Goal: Task Accomplishment & Management: Use online tool/utility

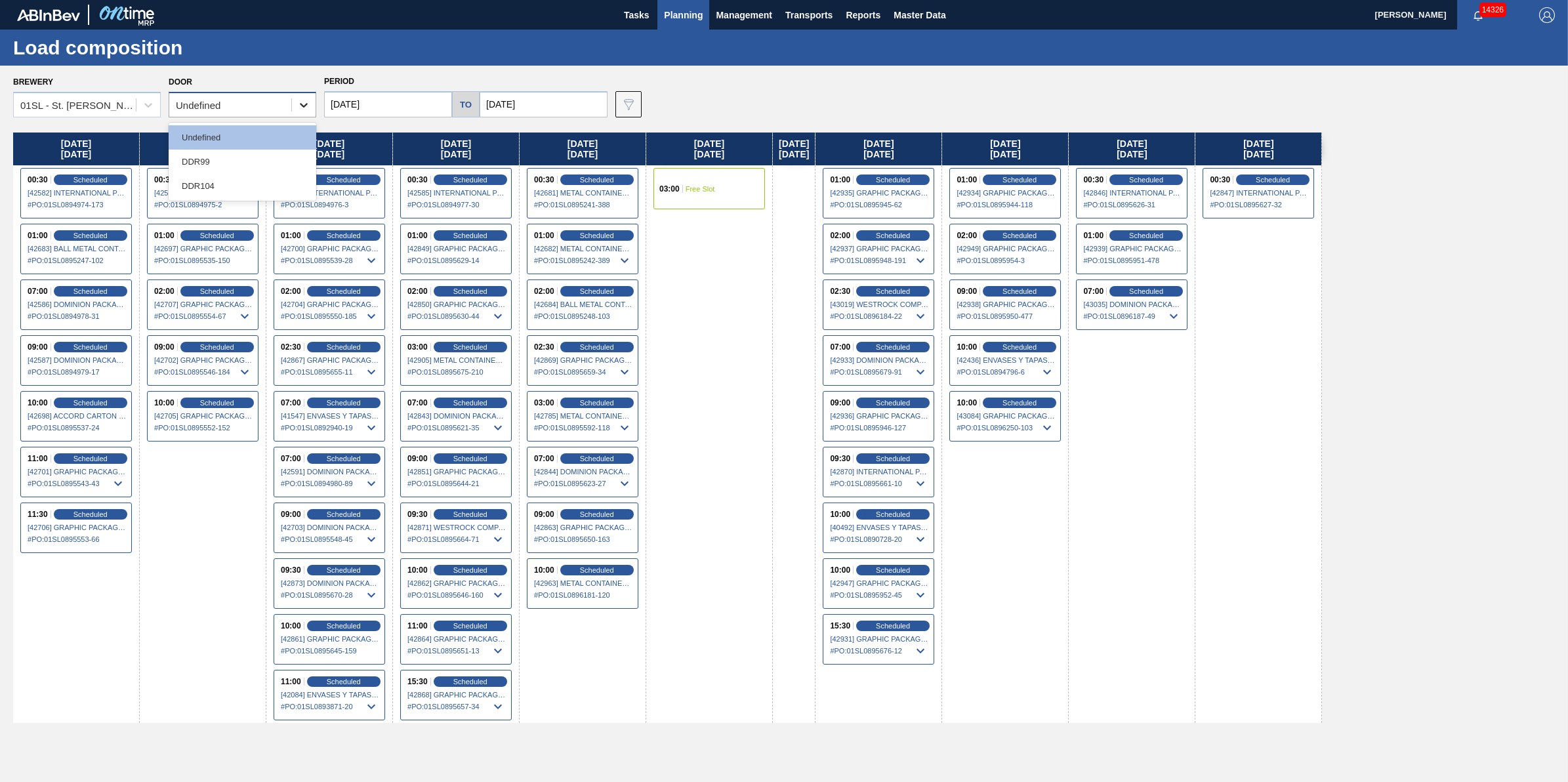
click at [306, 113] on div at bounding box center [304, 105] width 24 height 24
click at [273, 185] on div "DDR104" at bounding box center [243, 185] width 148 height 24
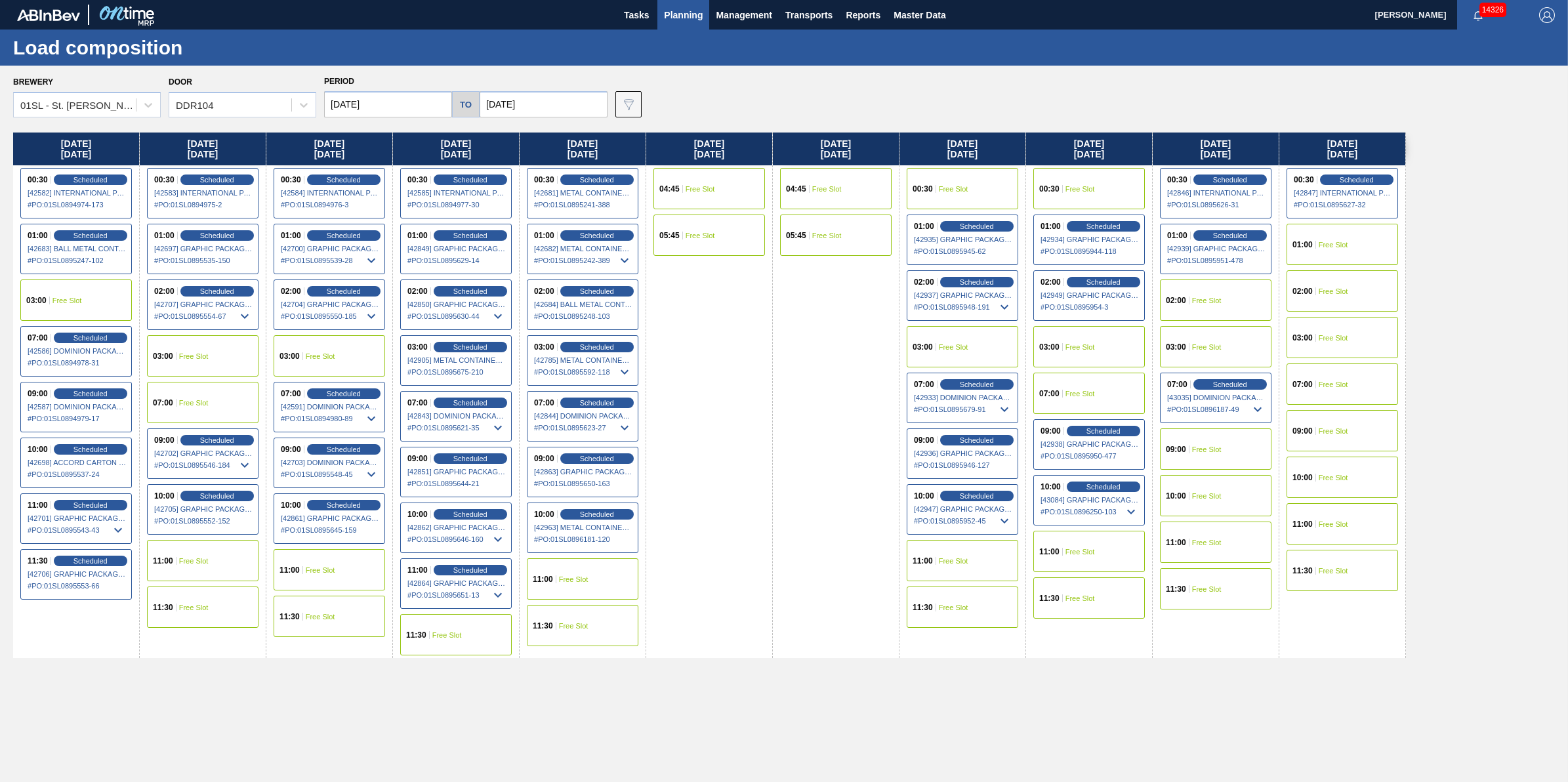
click at [953, 347] on span "Free Slot" at bounding box center [953, 347] width 29 height 8
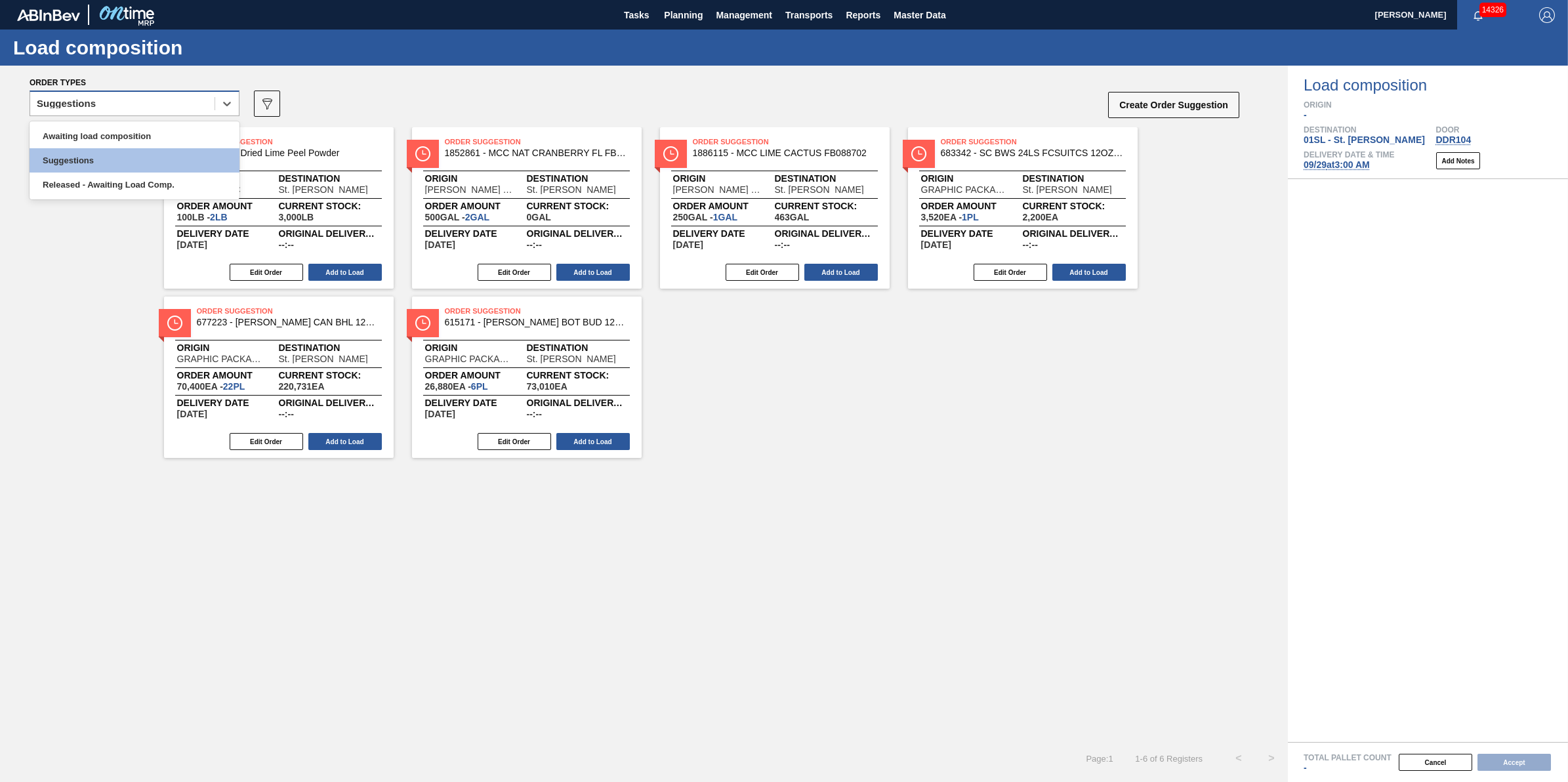
click at [203, 108] on div "Suggestions" at bounding box center [122, 104] width 185 height 19
click at [203, 128] on div "Awaiting load composition" at bounding box center [134, 135] width 210 height 24
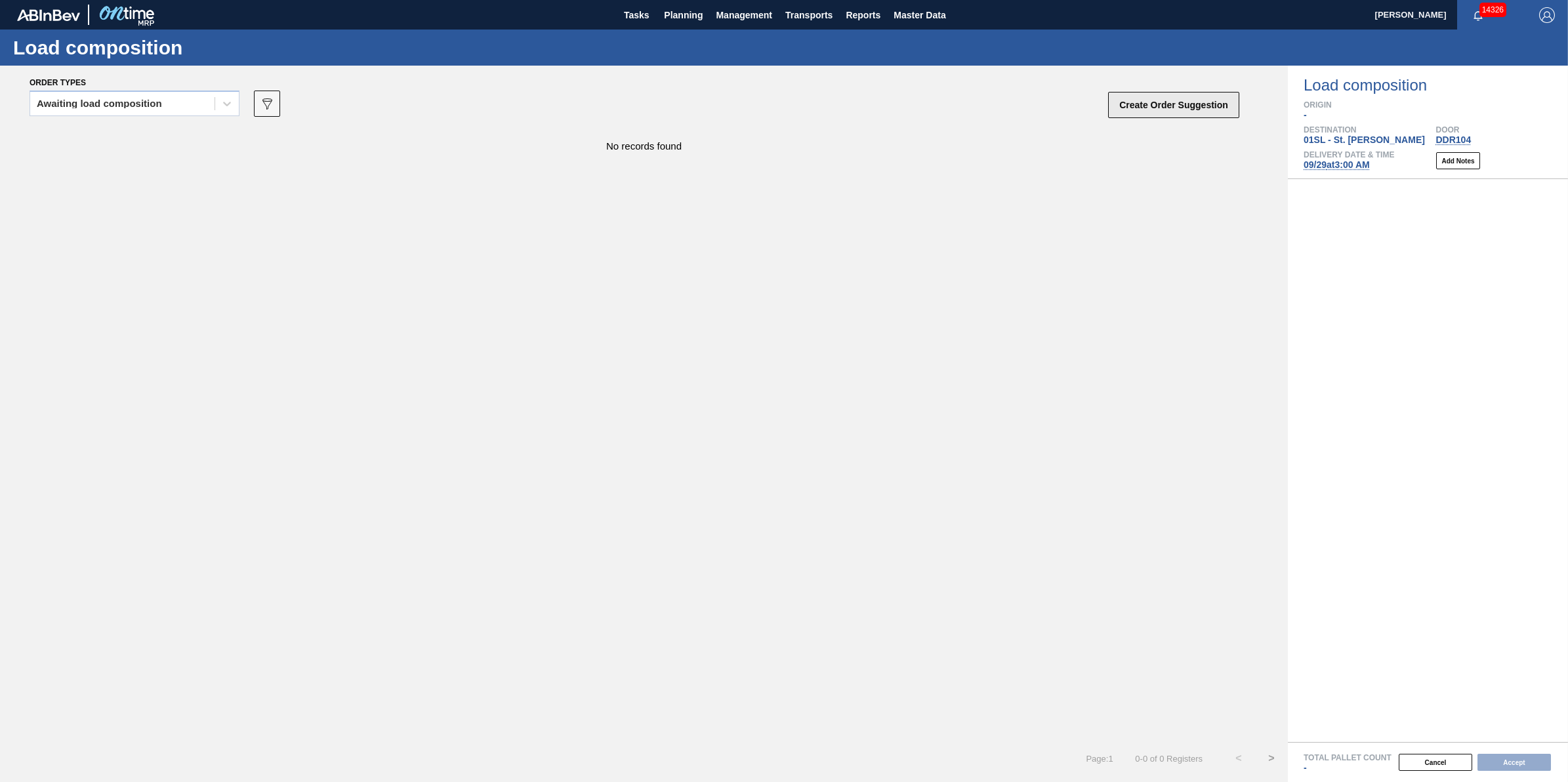
click at [1150, 110] on button "Create Order Suggestion" at bounding box center [1173, 105] width 131 height 26
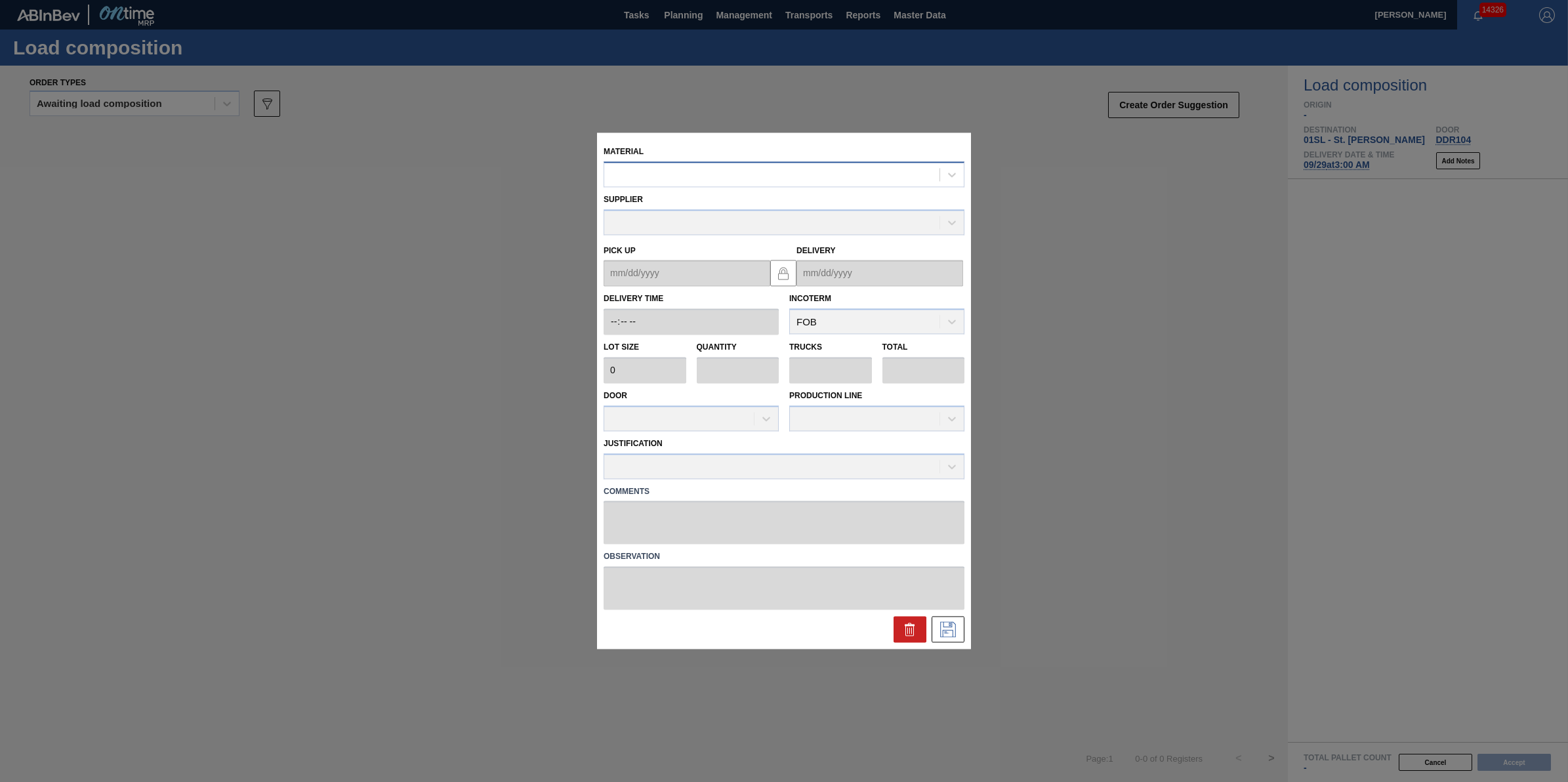
click at [656, 183] on div at bounding box center [772, 175] width 335 height 19
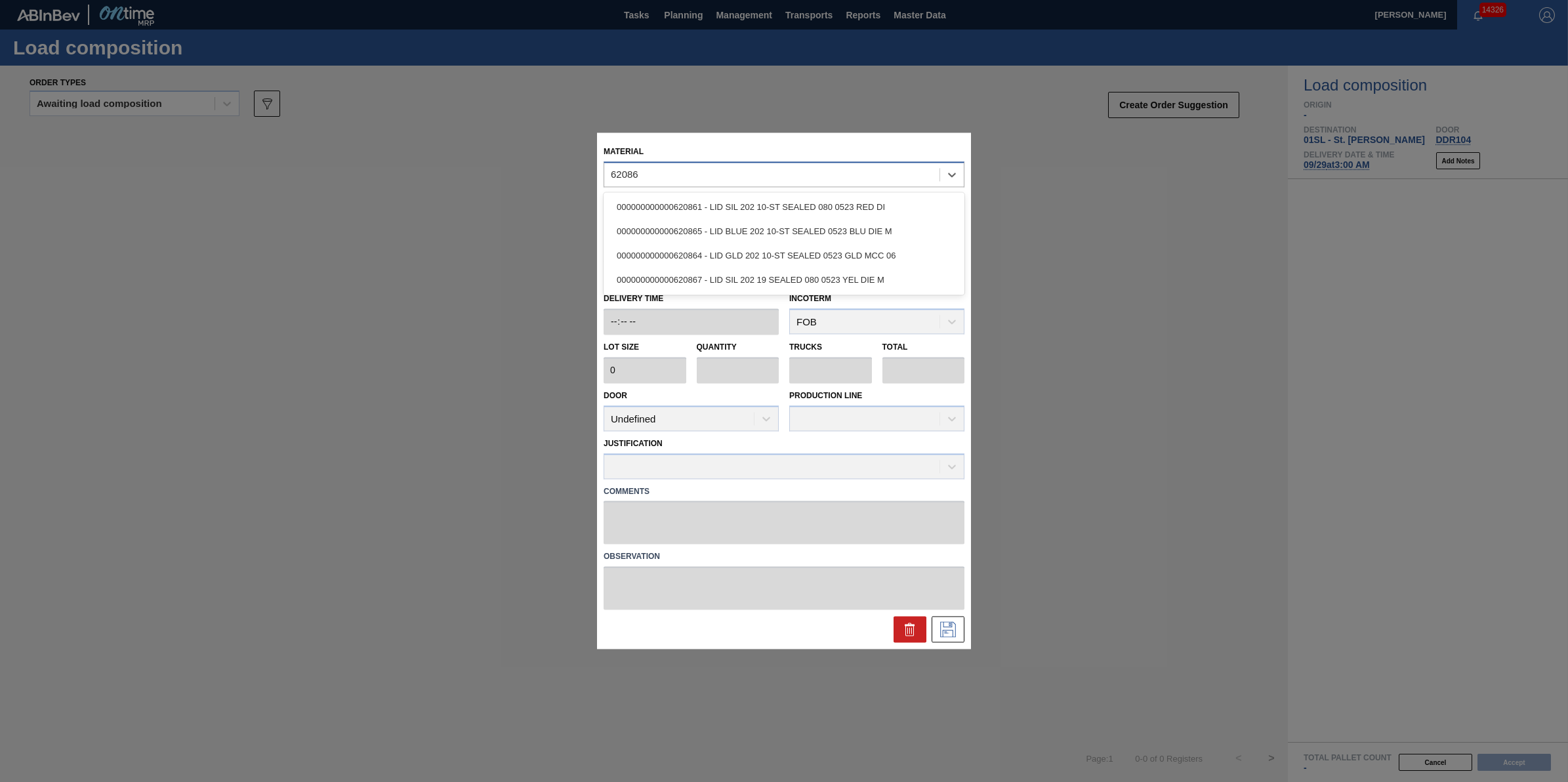
type input "620865"
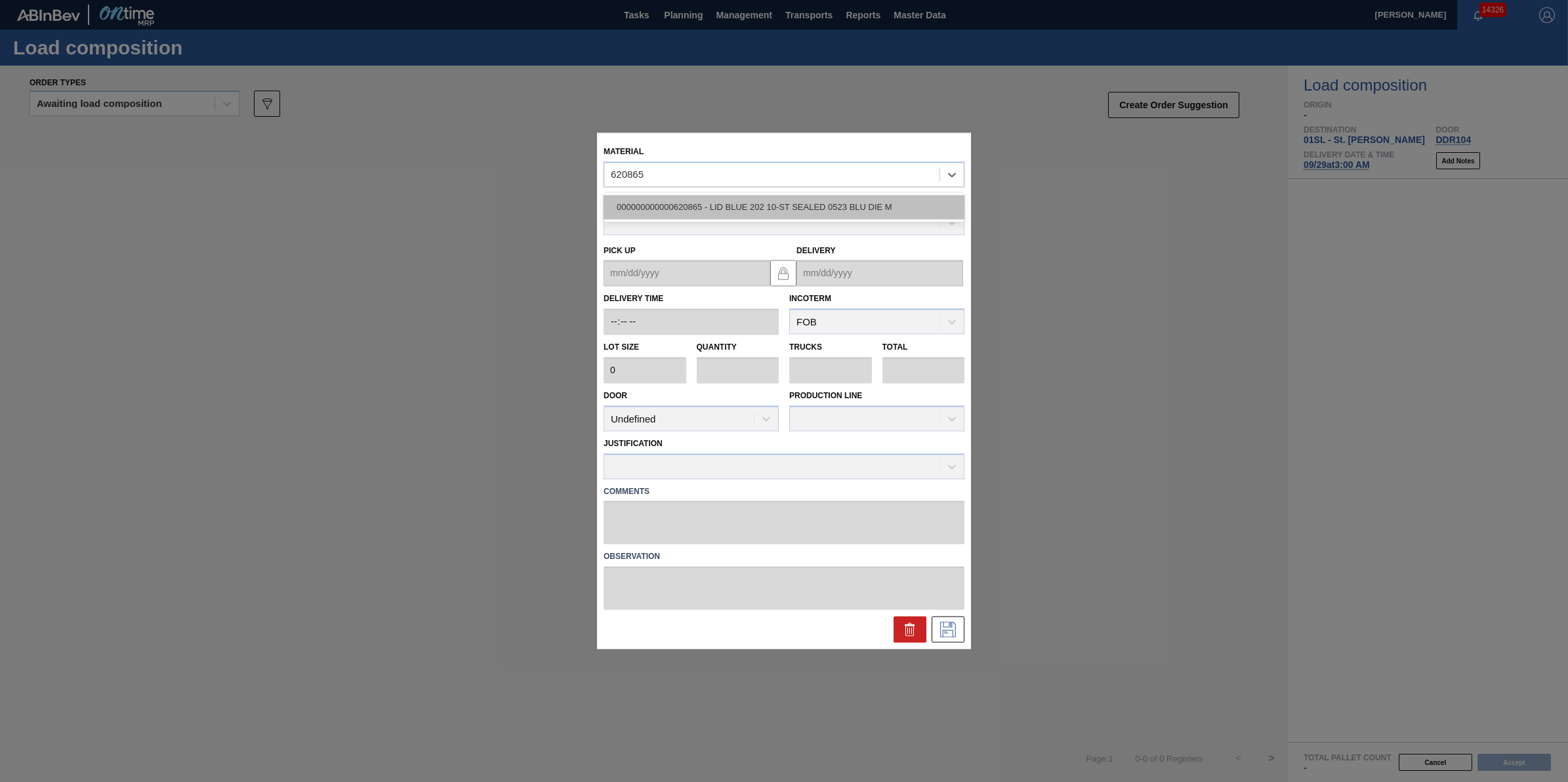
click at [669, 208] on div "000000000000620865 - LID BLUE 202 10-ST SEALED 0523 BLU DIE M" at bounding box center [784, 206] width 361 height 24
type input "231,500"
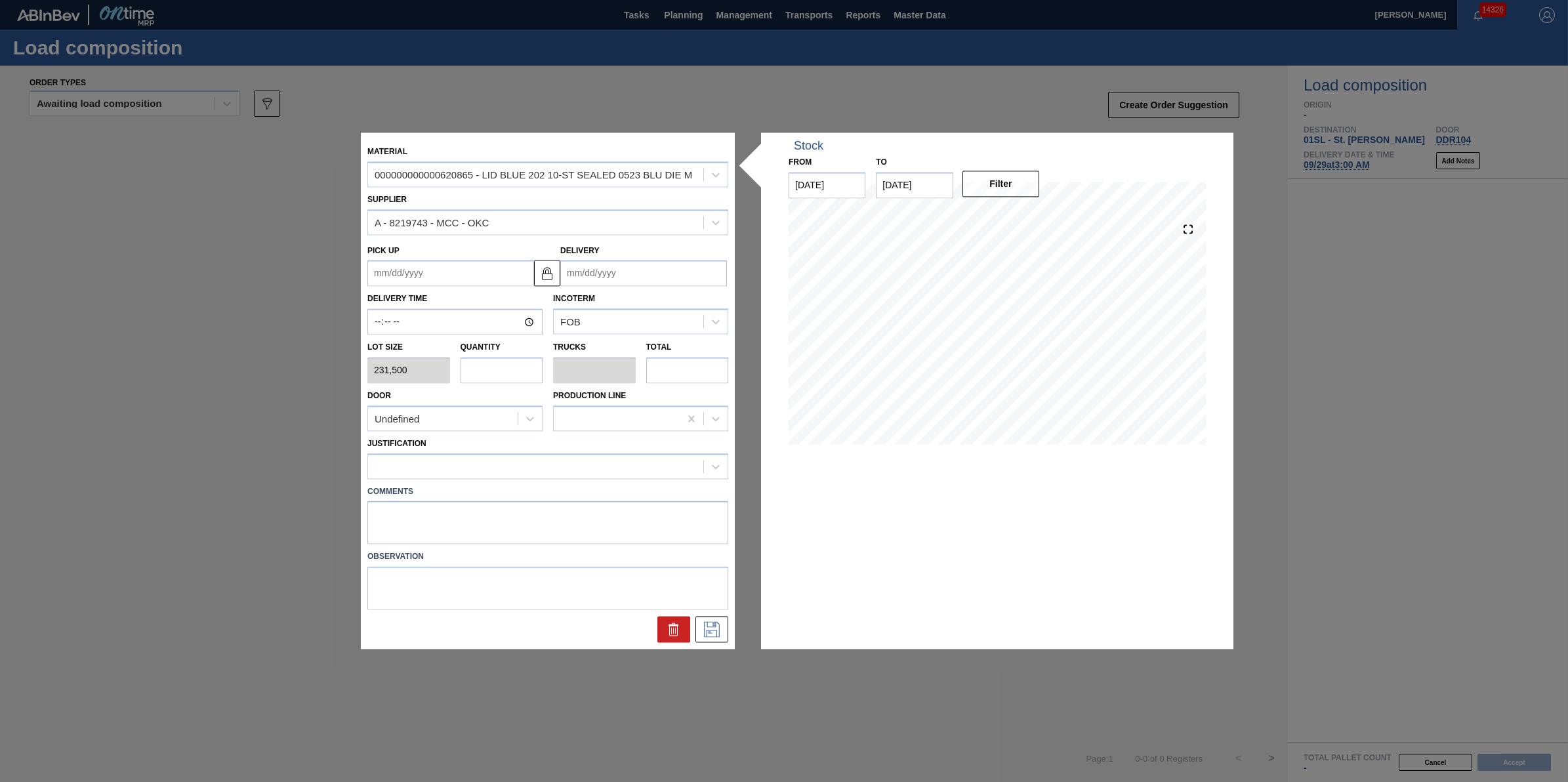
click at [479, 375] on input "text" at bounding box center [501, 370] width 83 height 26
type input "7"
type input "0.219"
type input "1,620,500"
type input "7"
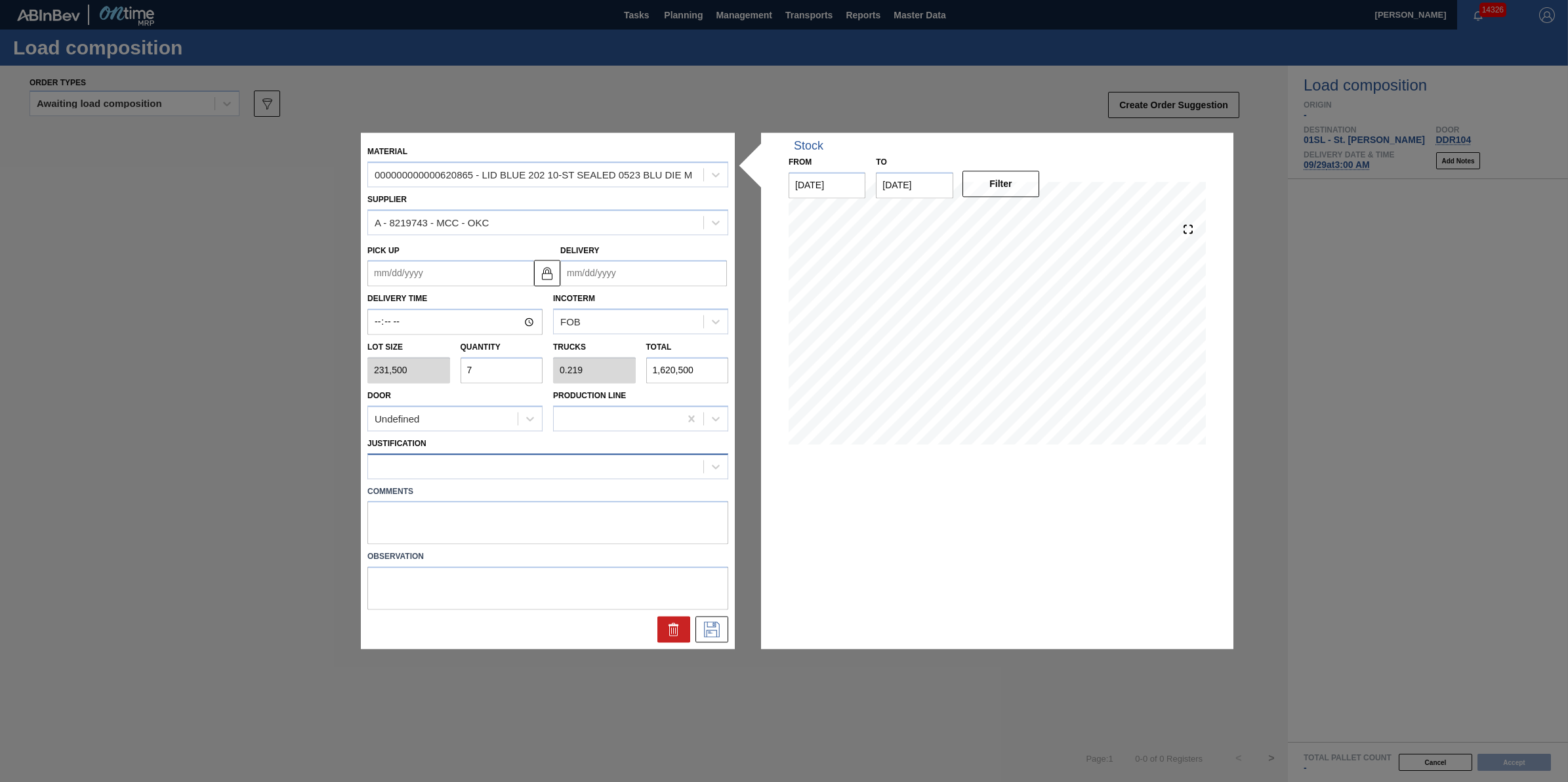
click at [458, 468] on div at bounding box center [535, 466] width 335 height 19
type input "other"
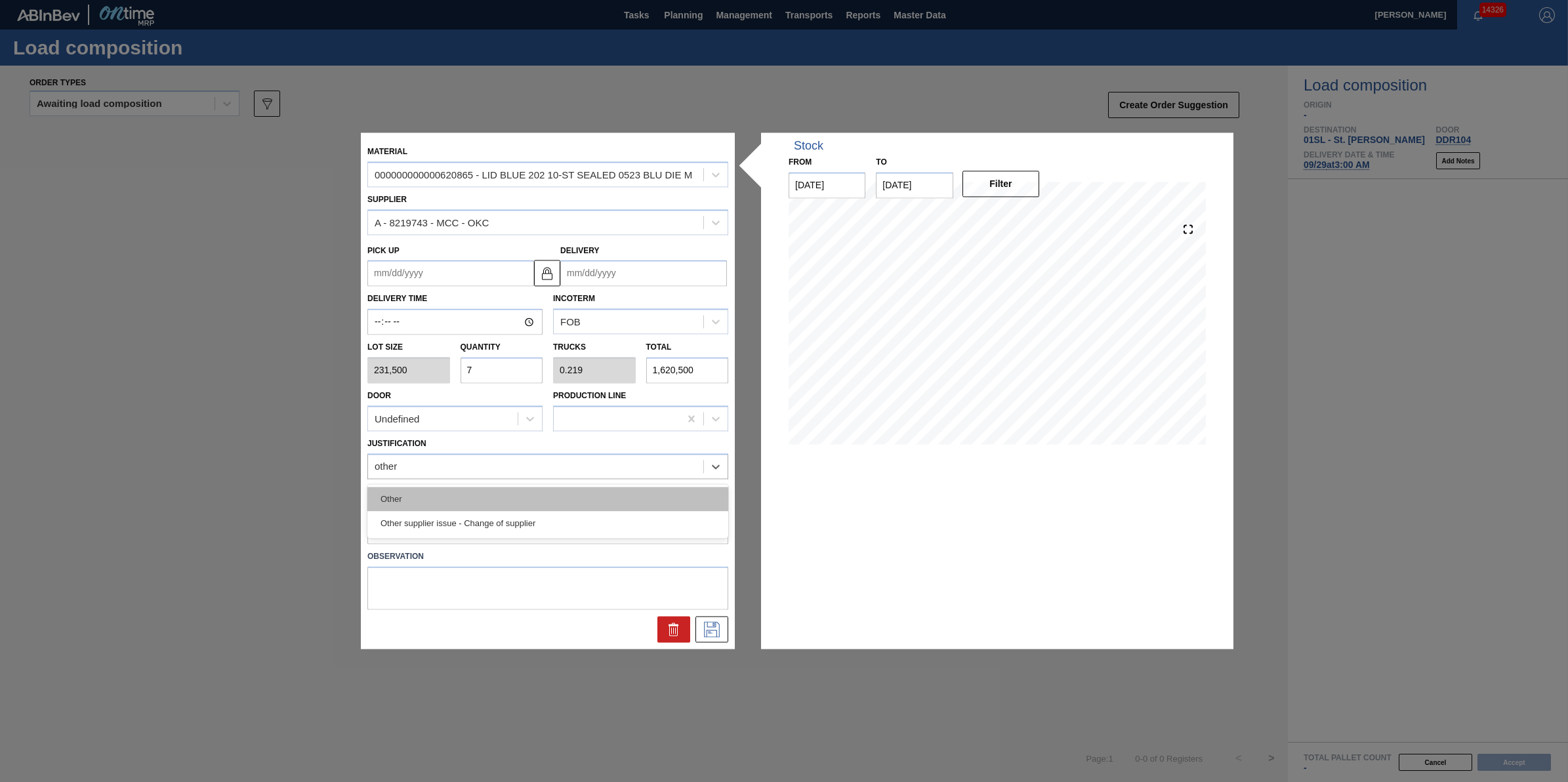
click at [460, 490] on div "Other" at bounding box center [548, 498] width 361 height 24
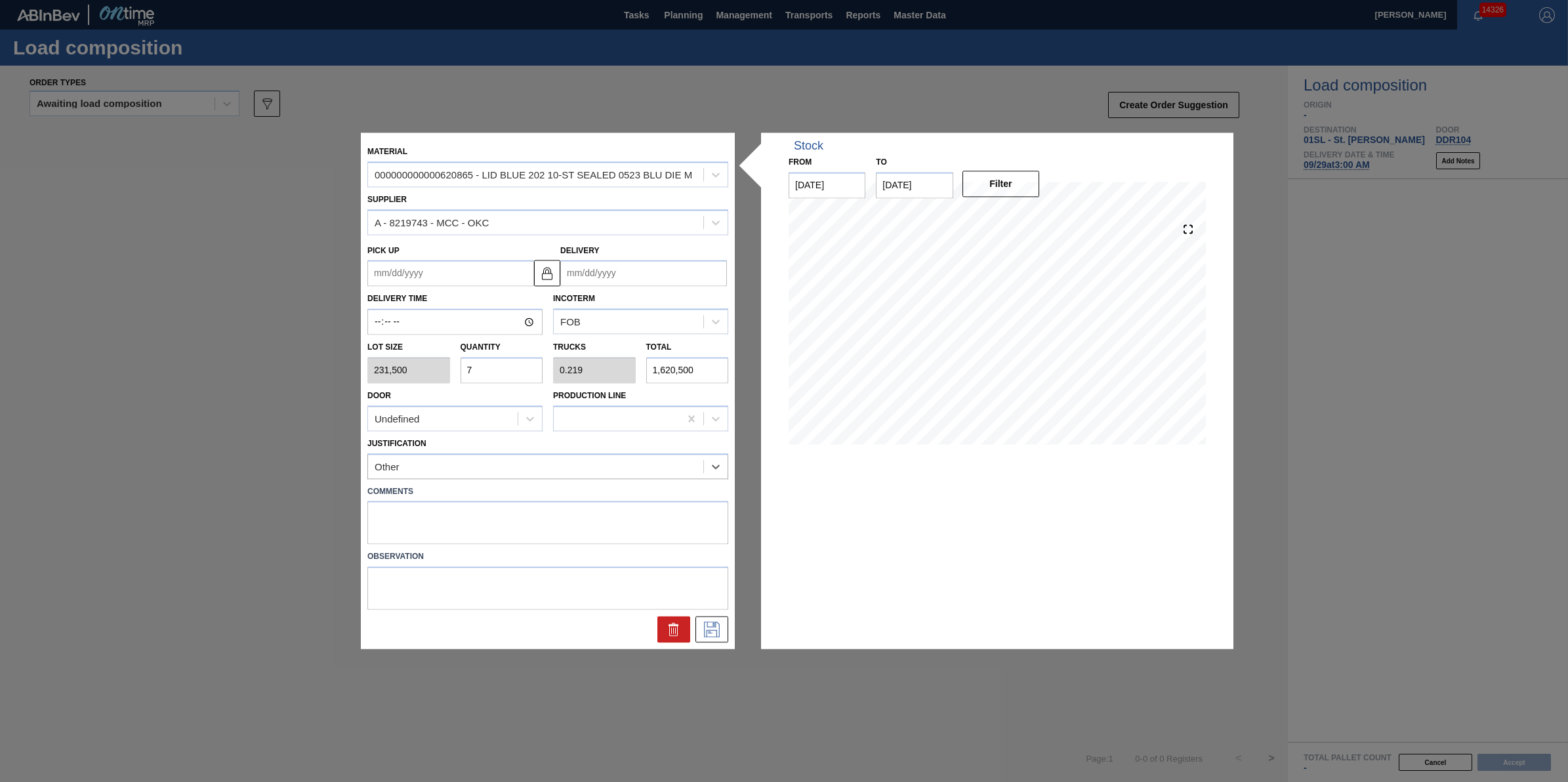
click at [646, 273] on input "Delivery" at bounding box center [643, 273] width 167 height 26
click at [706, 435] on div "4" at bounding box center [704, 432] width 18 height 18
type up "10/03/2025"
type input "10/04/2025"
click at [712, 637] on button at bounding box center [712, 630] width 33 height 26
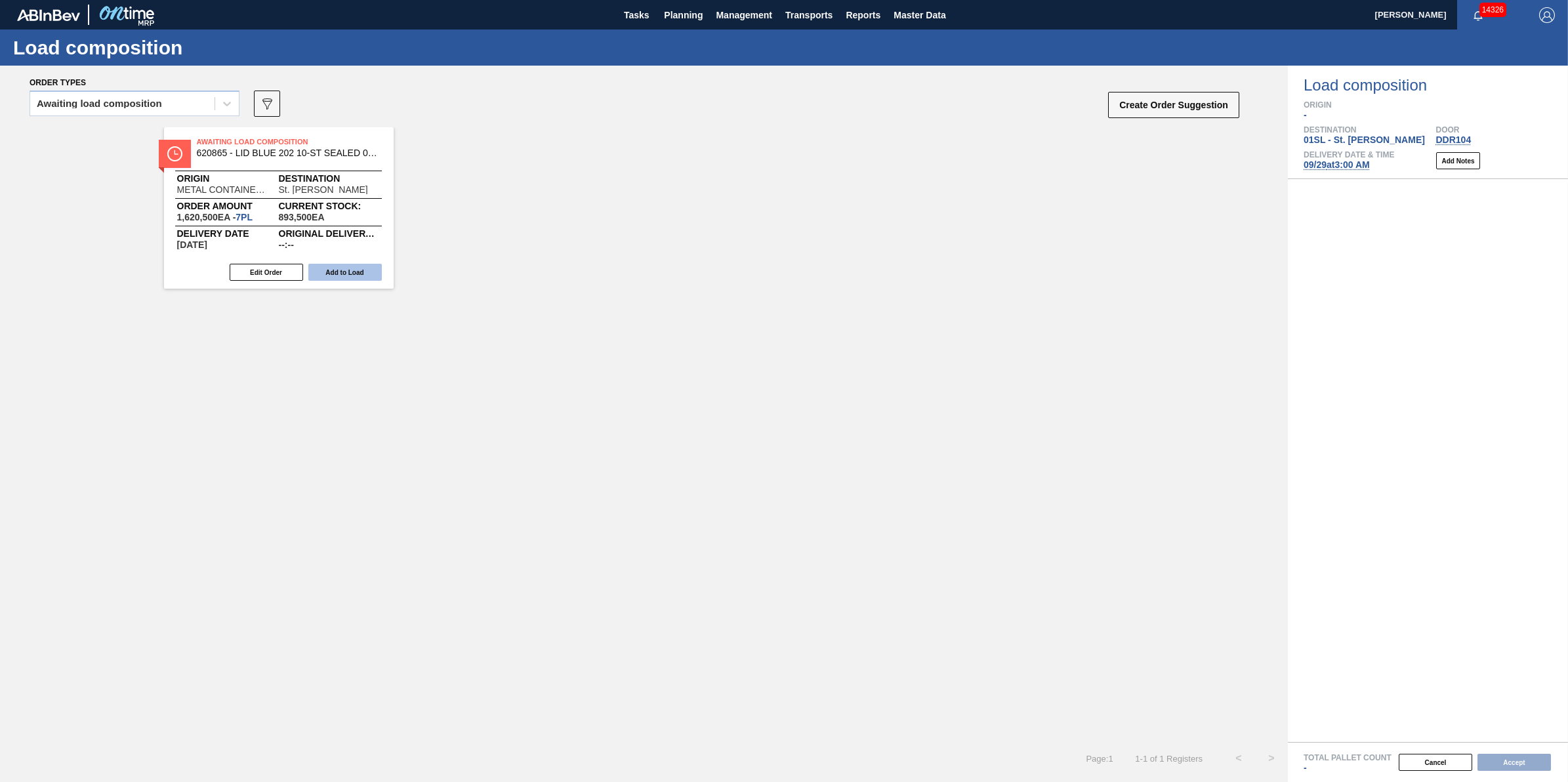
click at [343, 275] on button "Add to Load" at bounding box center [345, 272] width 73 height 17
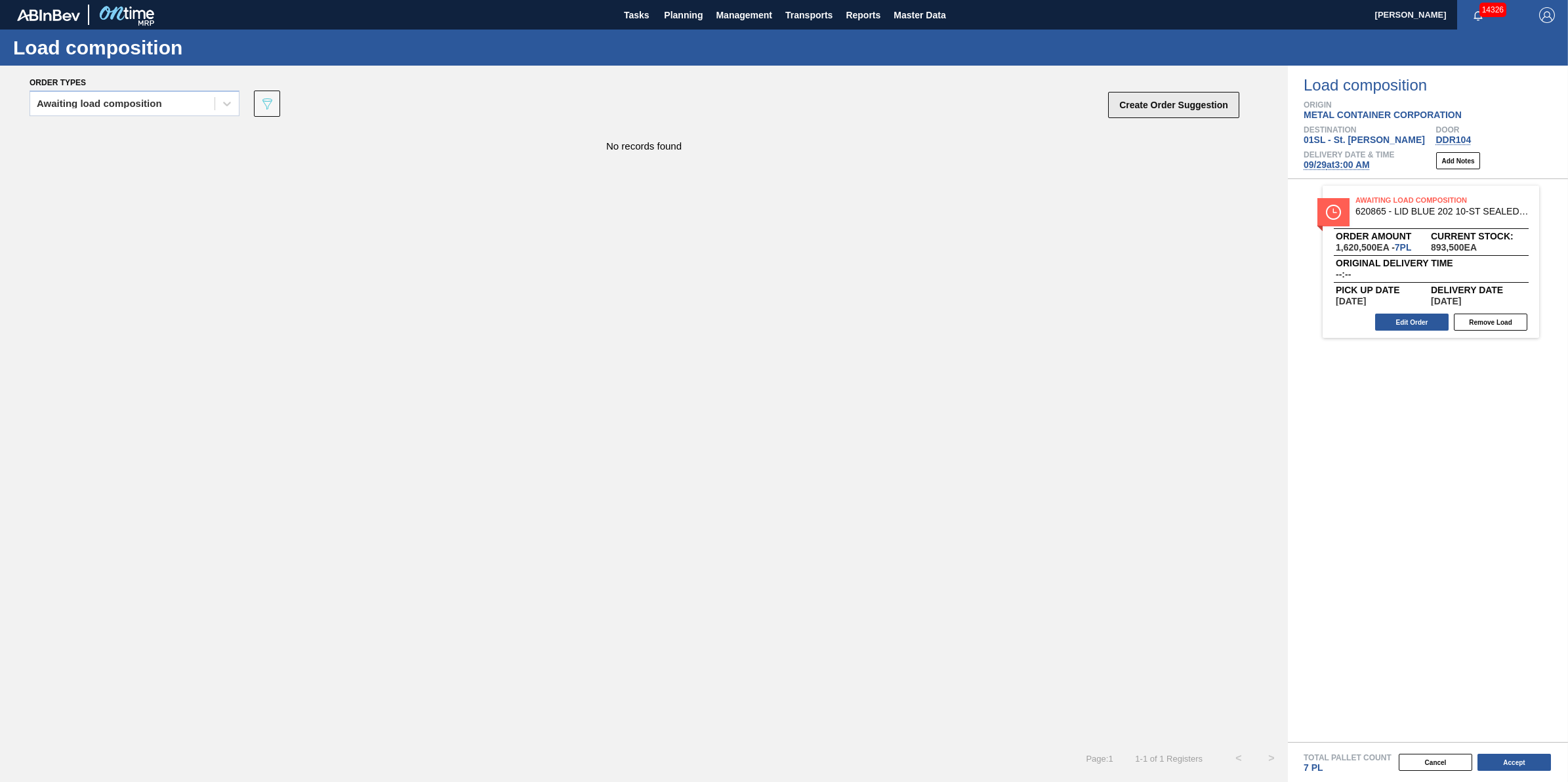
click at [1152, 100] on button "Create Order Suggestion" at bounding box center [1173, 105] width 131 height 26
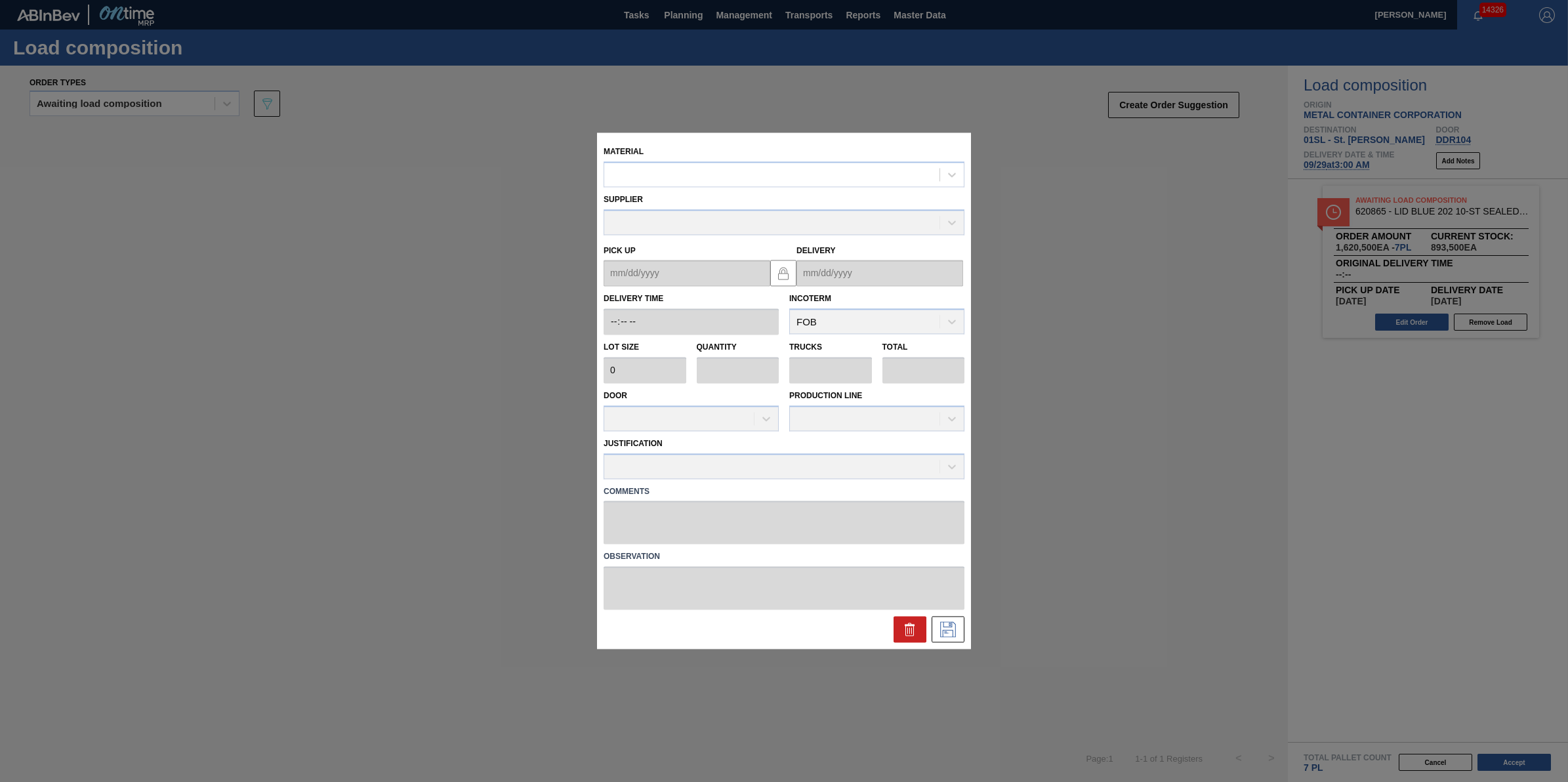
click at [814, 188] on div "Supplier" at bounding box center [784, 211] width 371 height 48
click at [805, 187] on div "Supplier" at bounding box center [784, 211] width 371 height 48
click at [782, 174] on div at bounding box center [772, 175] width 335 height 19
type input "620861"
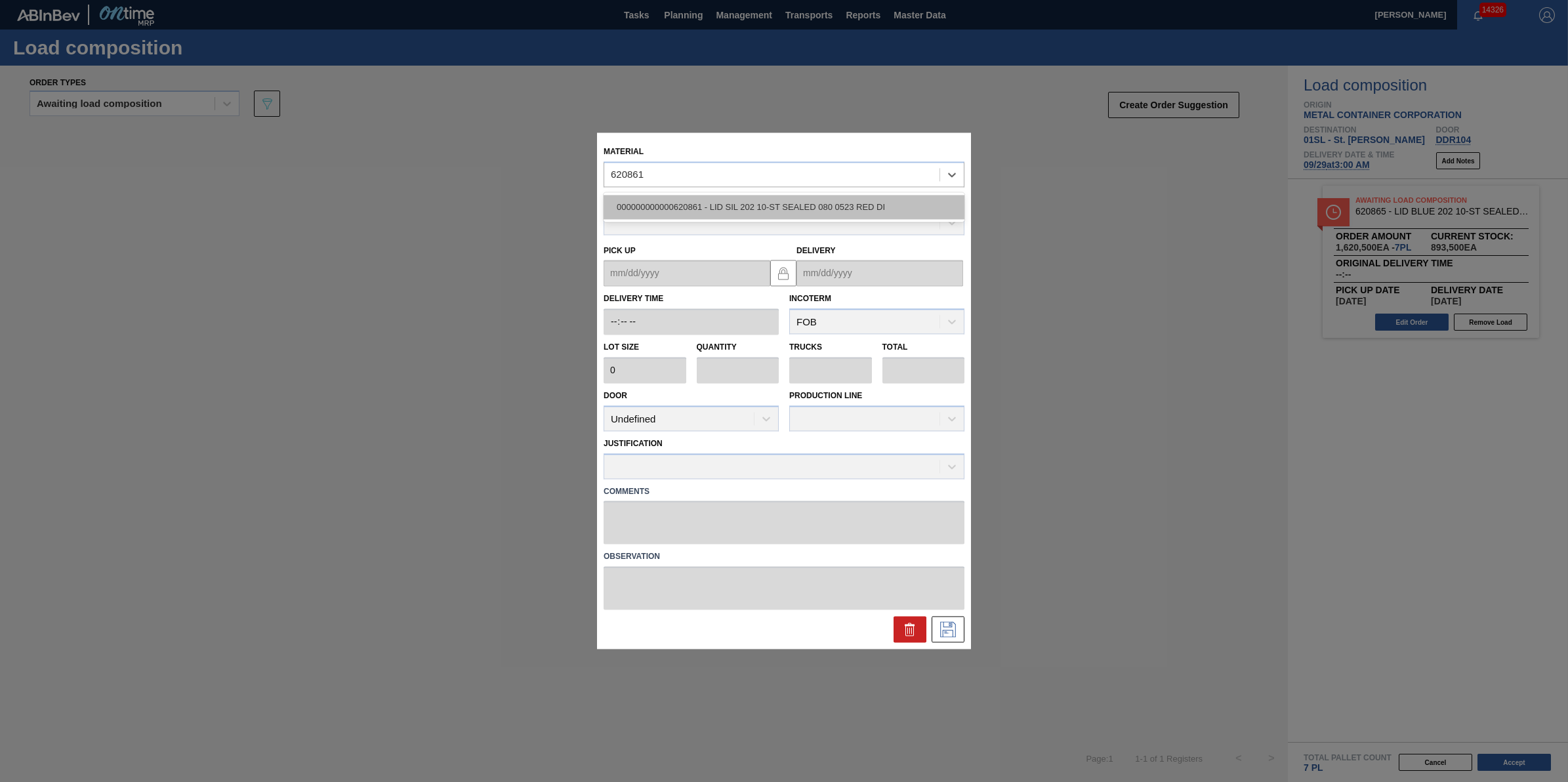
click at [782, 204] on div "000000000000620861 - LID SIL 202 10-ST SEALED 080 0523 RED DI" at bounding box center [784, 206] width 361 height 24
type input "231,500"
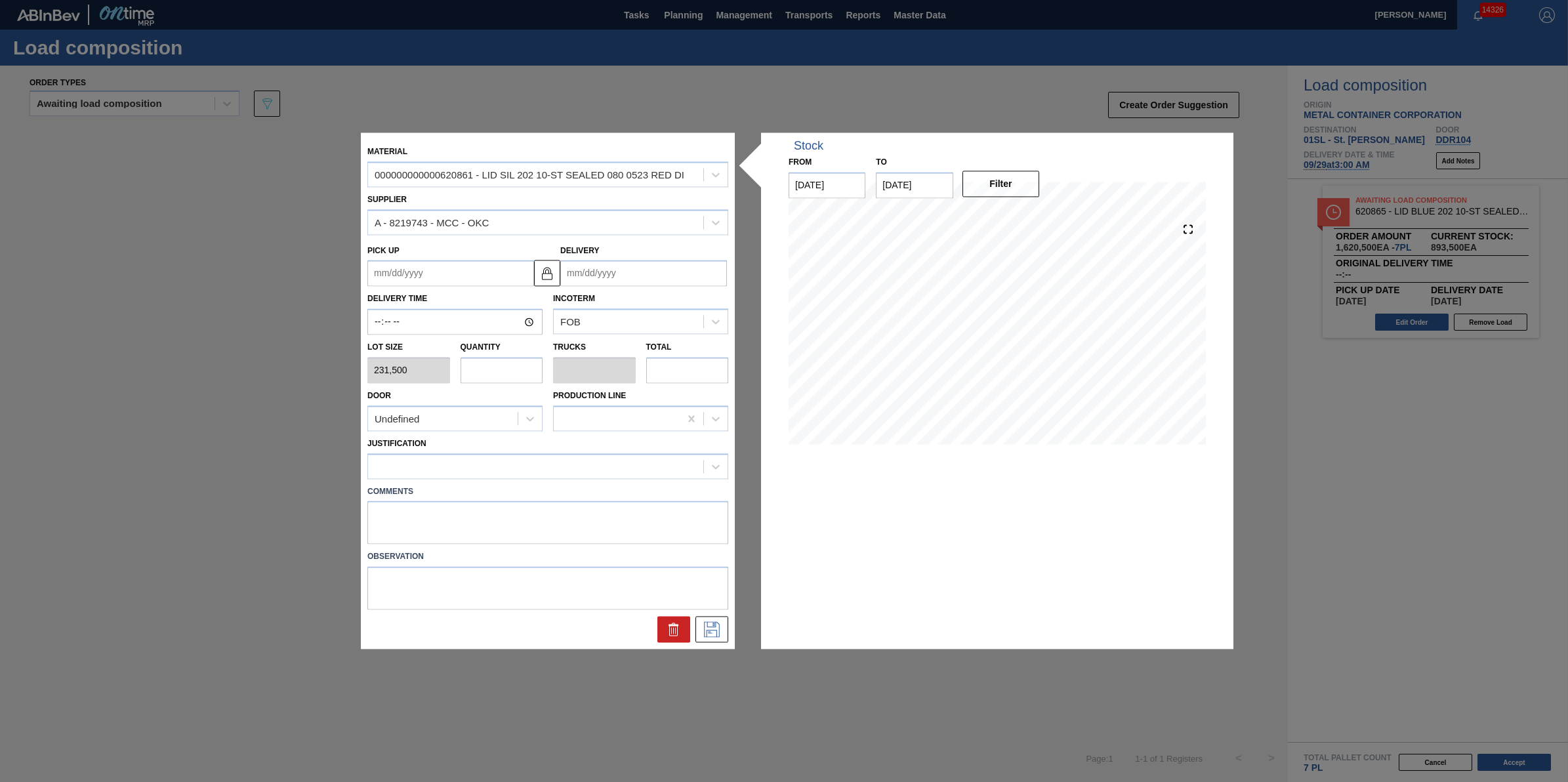
click at [484, 361] on input "text" at bounding box center [501, 370] width 83 height 26
type input "4"
type input "0.125"
type input "926,000"
type input "4"
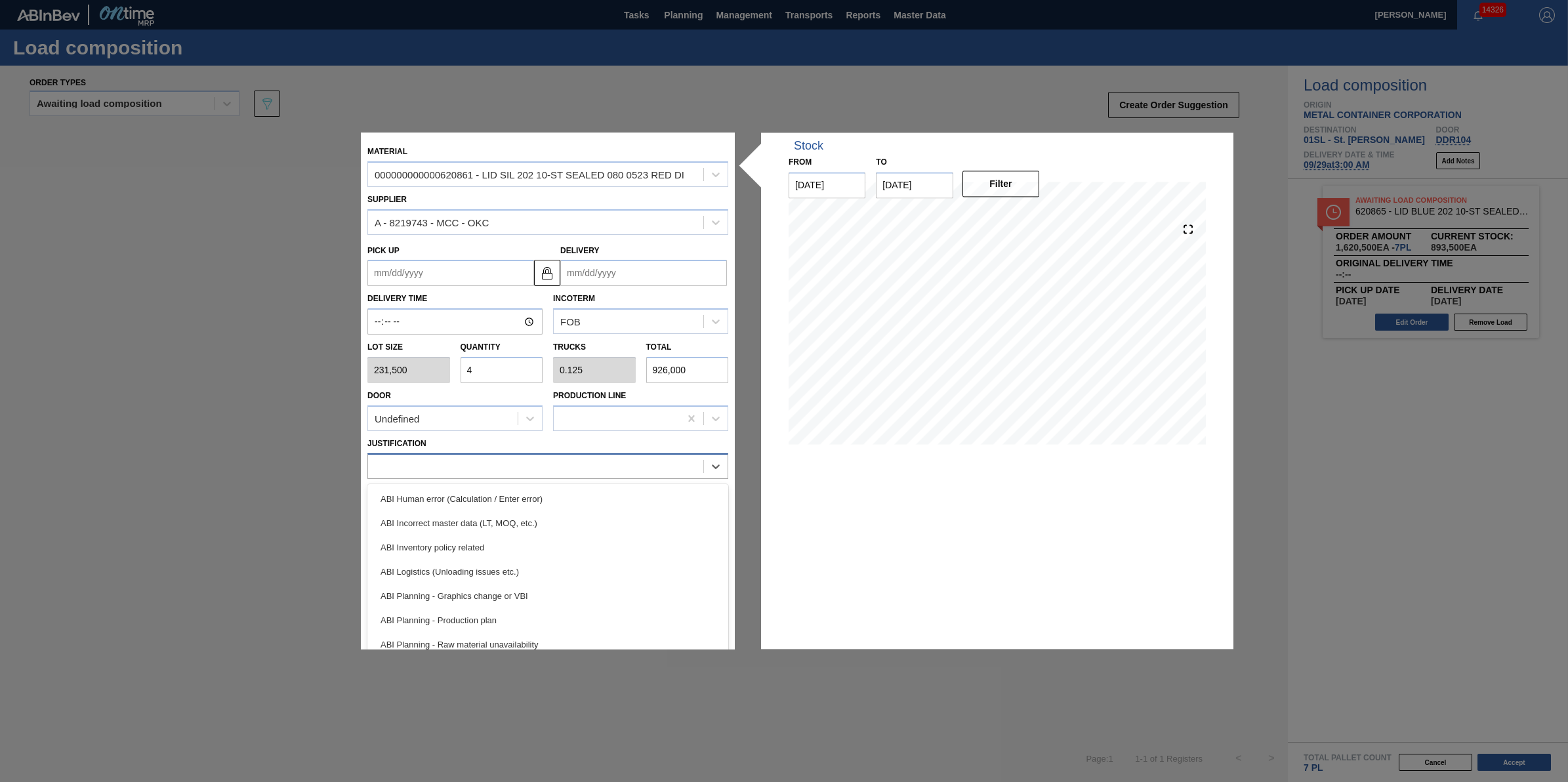
click at [562, 460] on div at bounding box center [535, 466] width 335 height 19
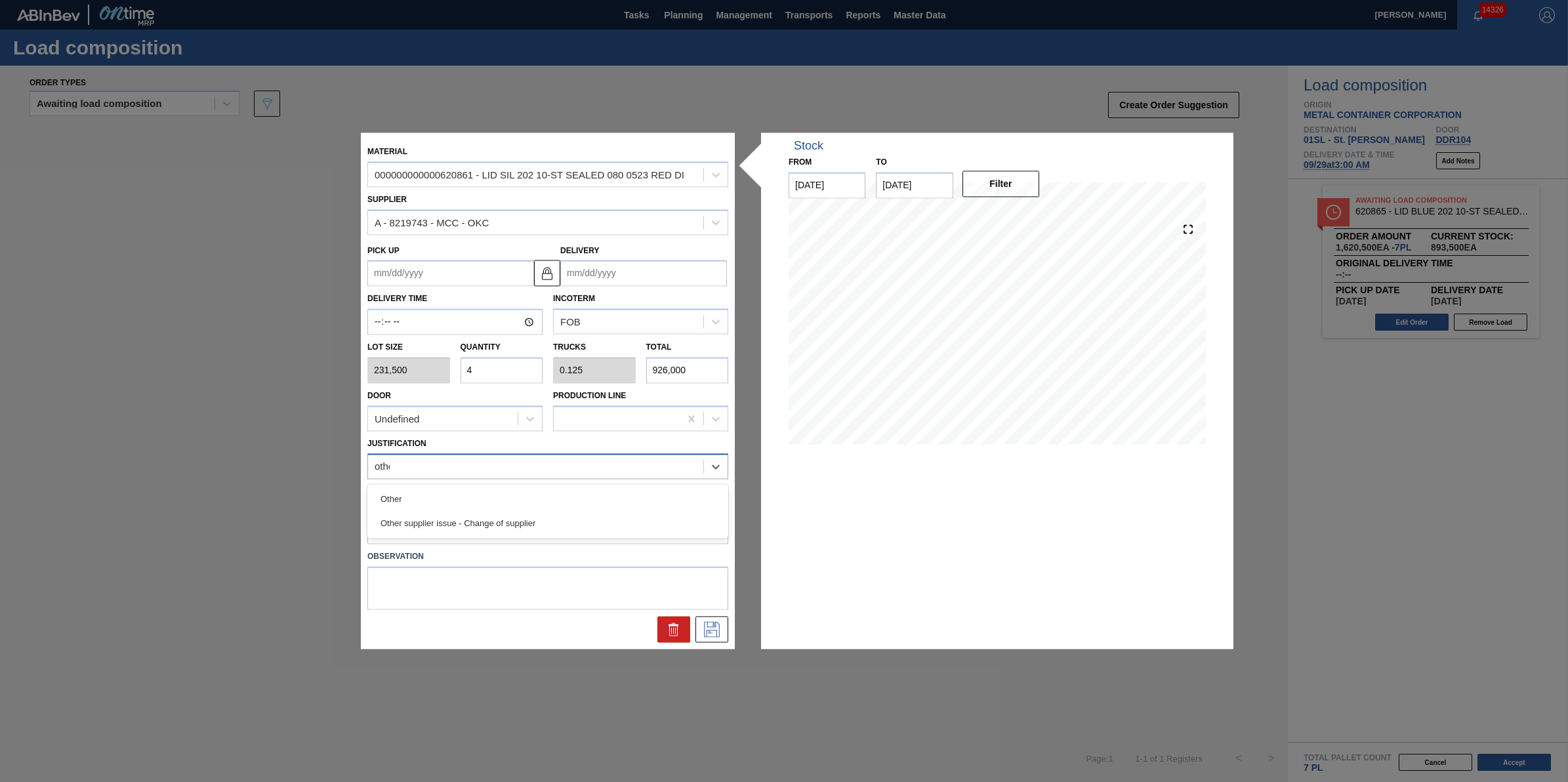
type input "other"
click at [568, 502] on div "Other" at bounding box center [548, 498] width 361 height 24
click at [709, 643] on div "Material 000000000000620861 - LID SIL 202 10-ST SEALED 080 0523 RED DI Supplier…" at bounding box center [548, 390] width 374 height 516
click at [713, 641] on div at bounding box center [712, 630] width 33 height 26
click at [720, 637] on button at bounding box center [712, 630] width 33 height 26
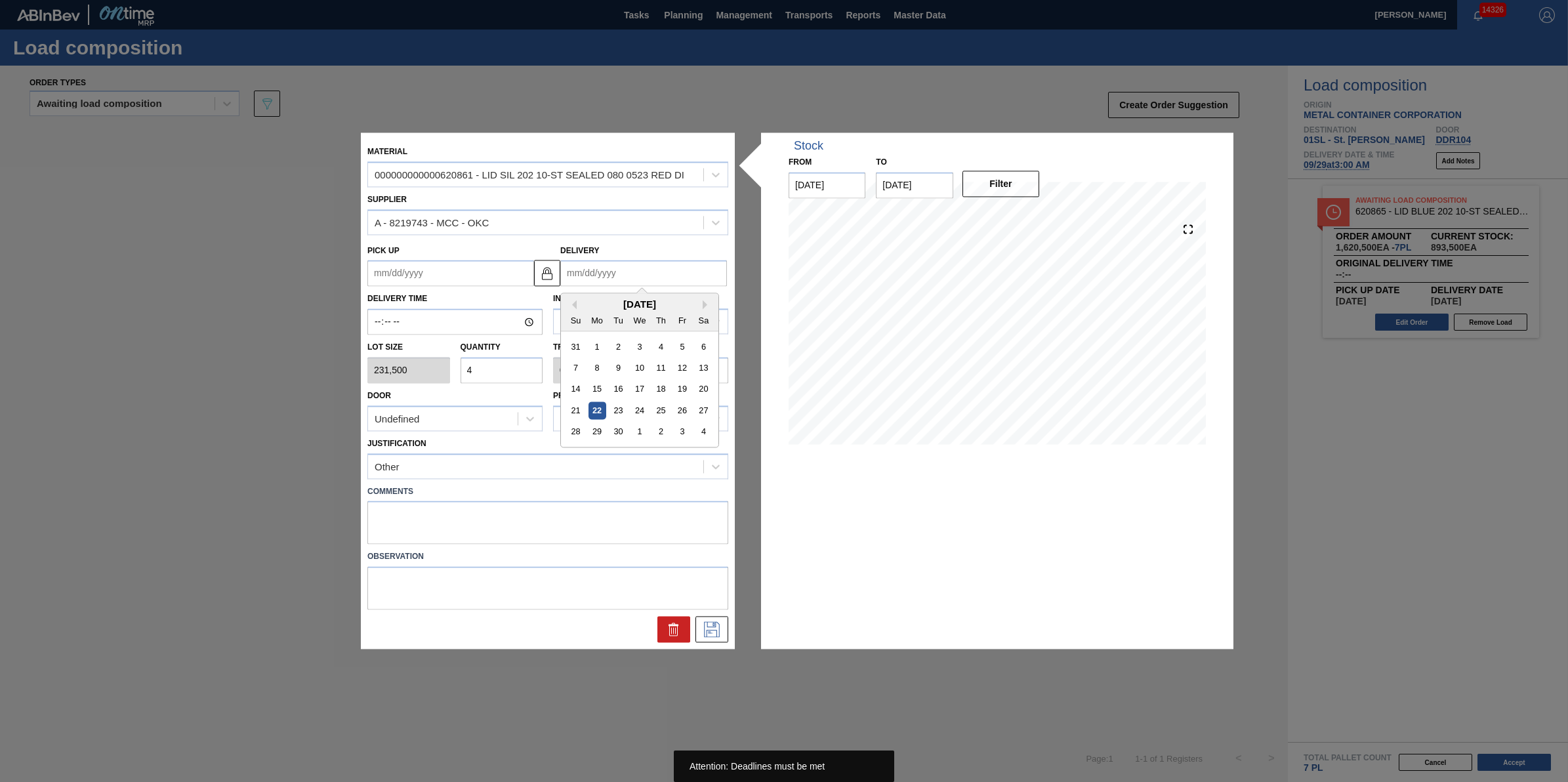
click at [692, 264] on input "Delivery" at bounding box center [643, 273] width 167 height 26
click at [709, 436] on div "4" at bounding box center [704, 432] width 18 height 18
type up "10/03/2025"
type input "10/04/2025"
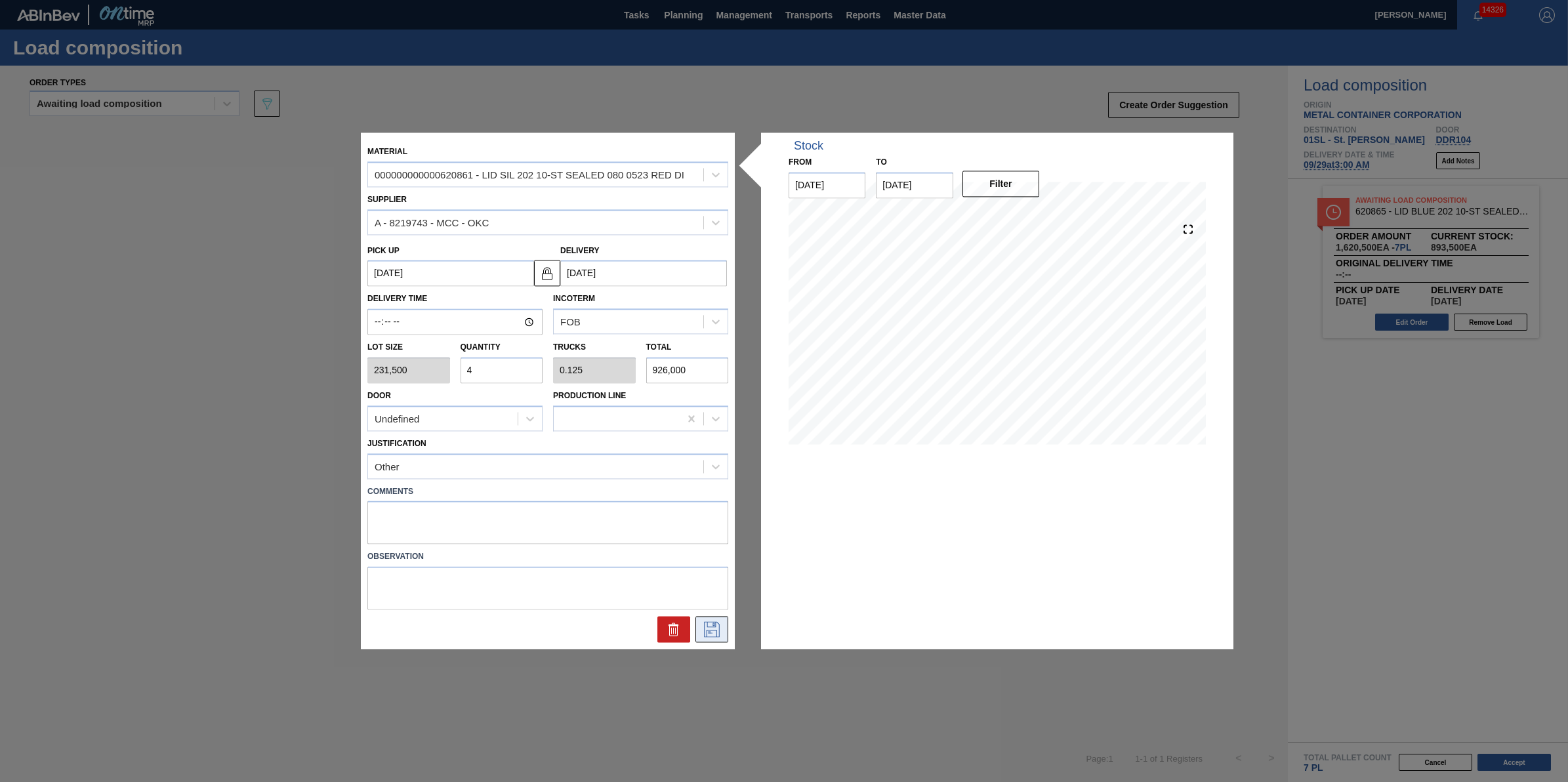
click at [713, 635] on icon at bounding box center [712, 629] width 21 height 16
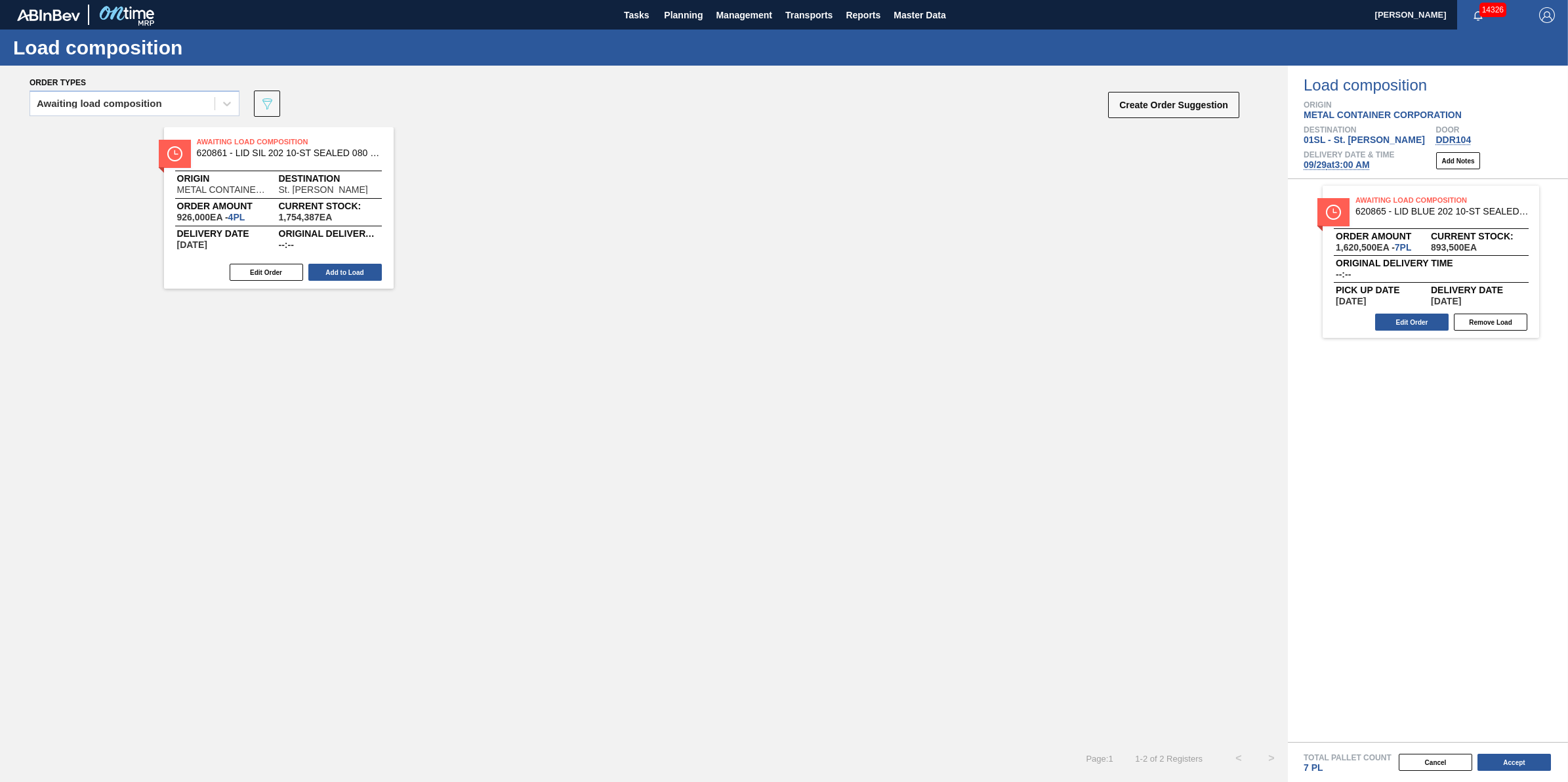
click at [362, 282] on div "Awaiting Load Composition 620861 - LID SIL 202 10-ST SEALED 080 0523 RED DI Ori…" at bounding box center [279, 208] width 230 height 161
click at [358, 267] on button "Add to Load" at bounding box center [345, 272] width 73 height 17
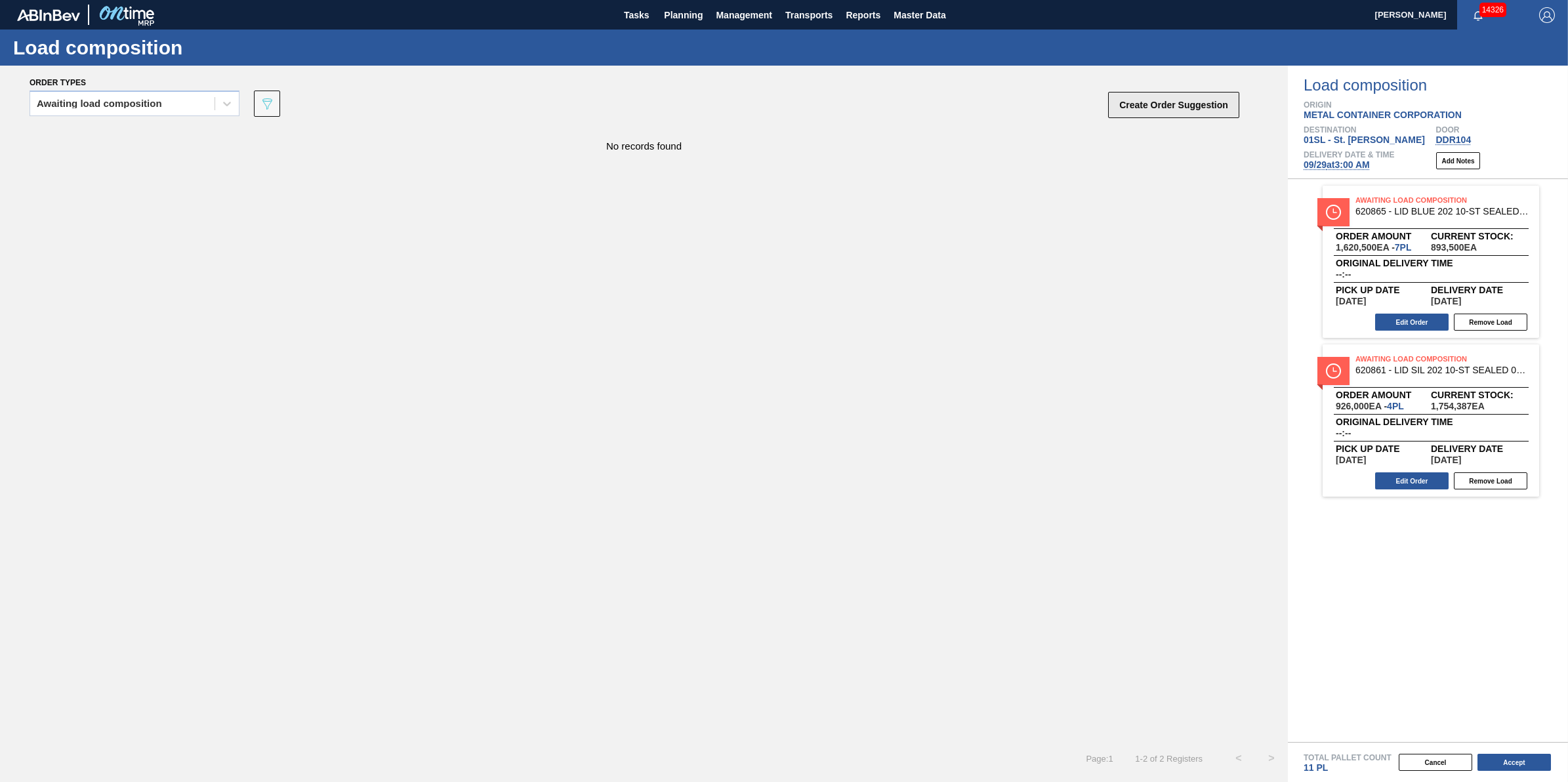
click at [1173, 95] on button "Create Order Suggestion" at bounding box center [1173, 105] width 131 height 26
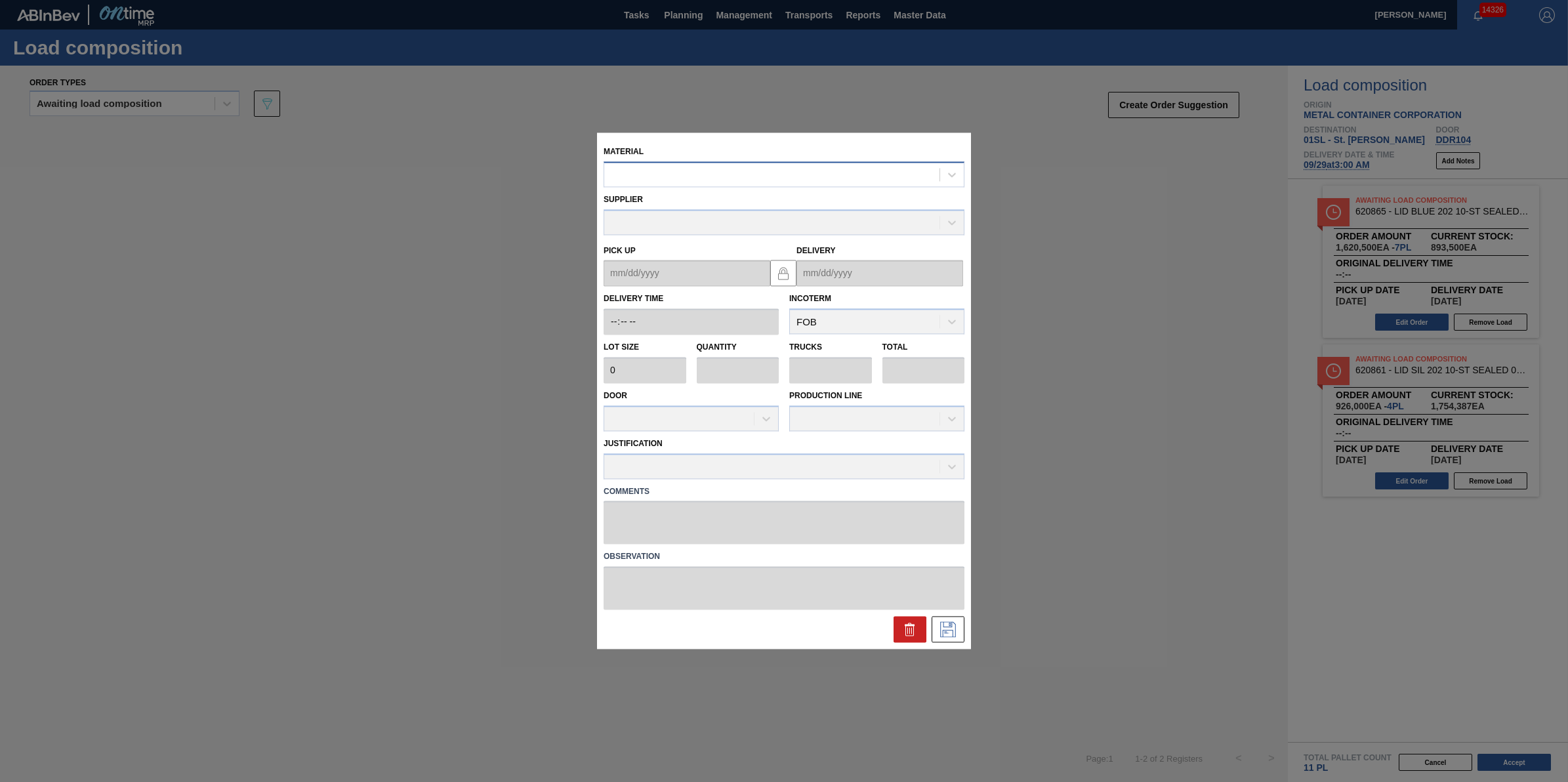
click at [668, 182] on div at bounding box center [772, 175] width 335 height 19
type input "620805"
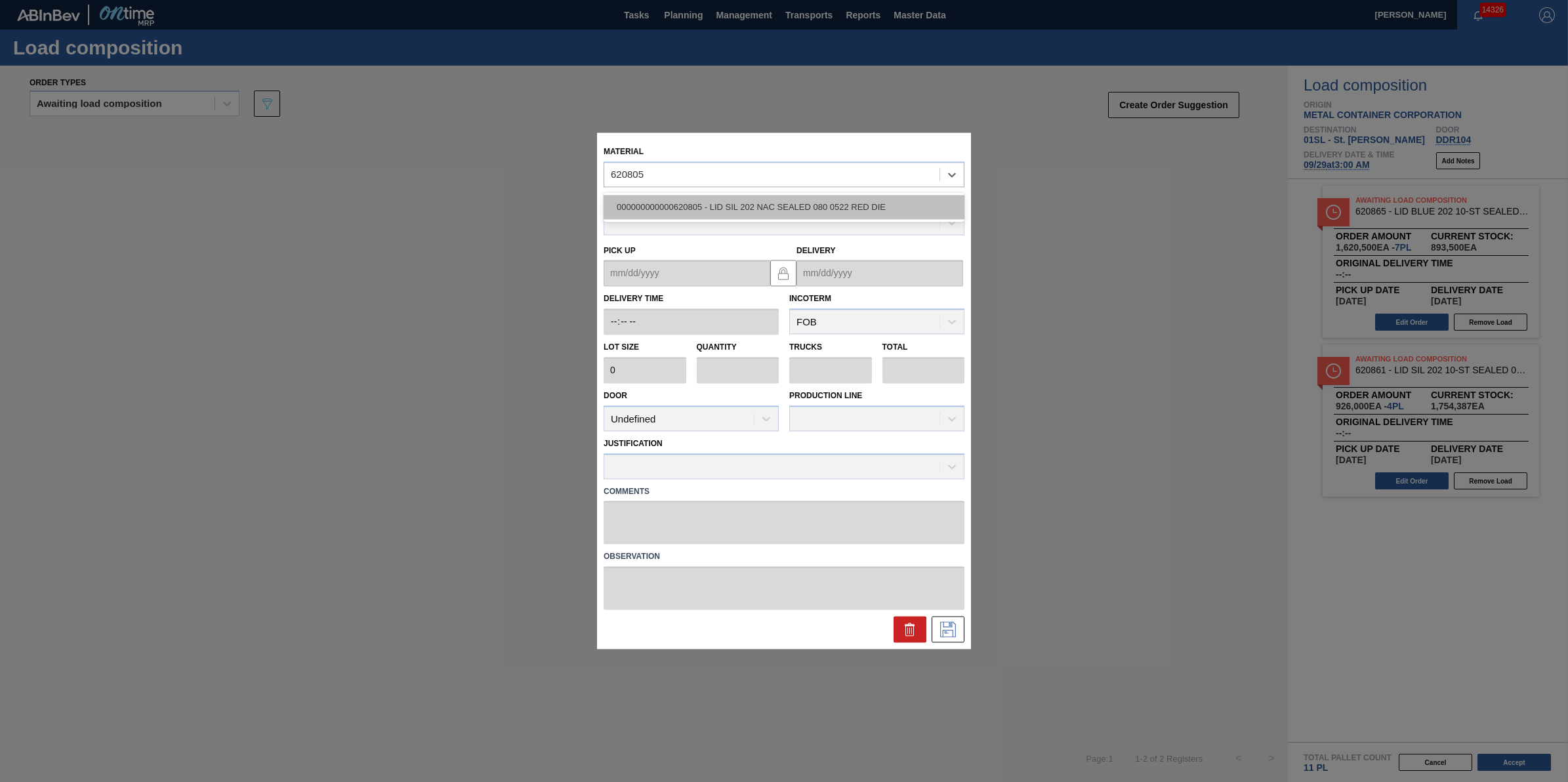
click at [674, 200] on div "000000000000620805 - LID SIL 202 NAC SEALED 080 0522 RED DIE" at bounding box center [784, 206] width 361 height 24
type input "231,500"
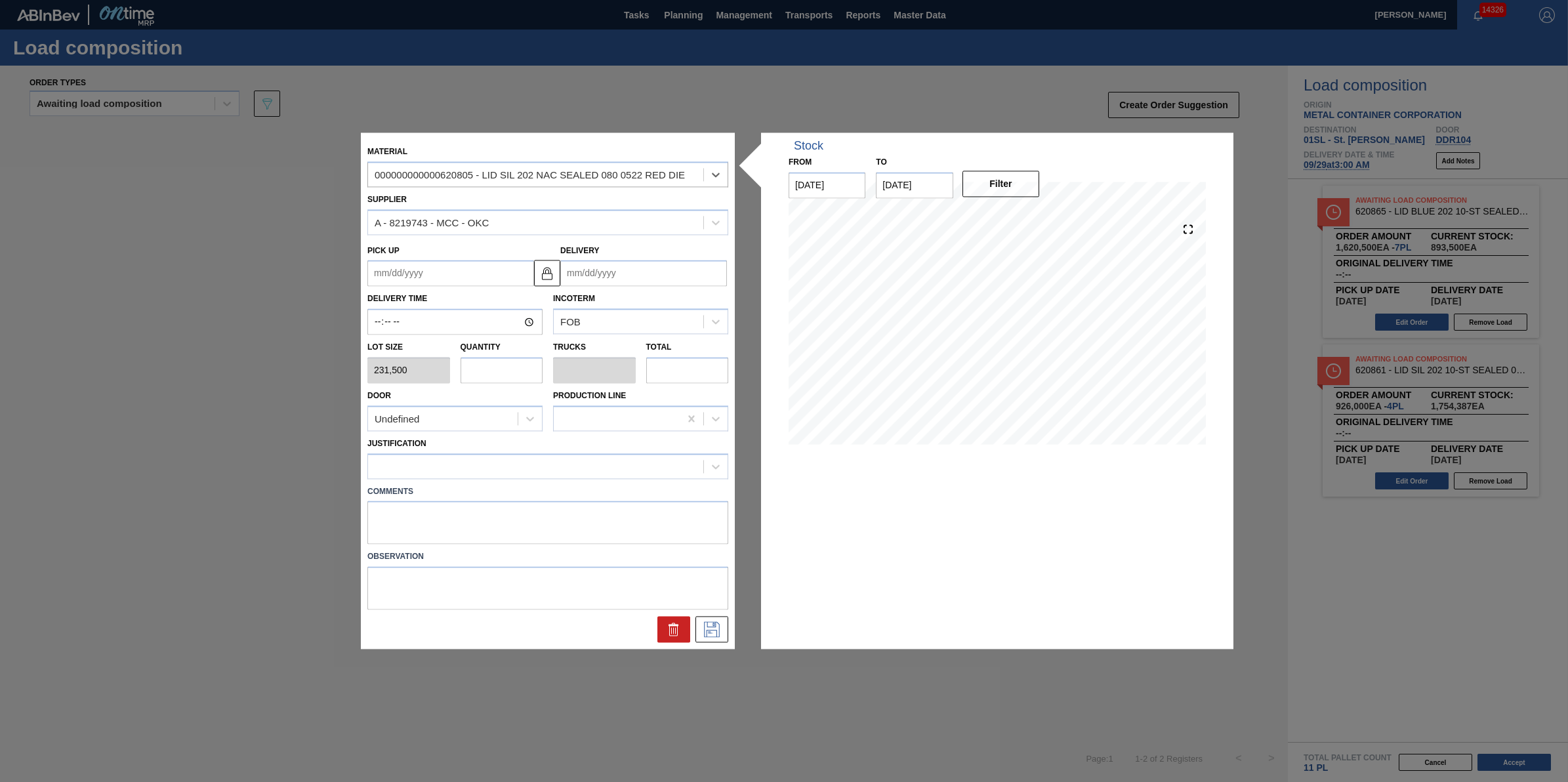
click at [507, 366] on input "text" at bounding box center [501, 370] width 83 height 26
type input "14"
type input "0.438"
type input "3,241,000"
type input "14"
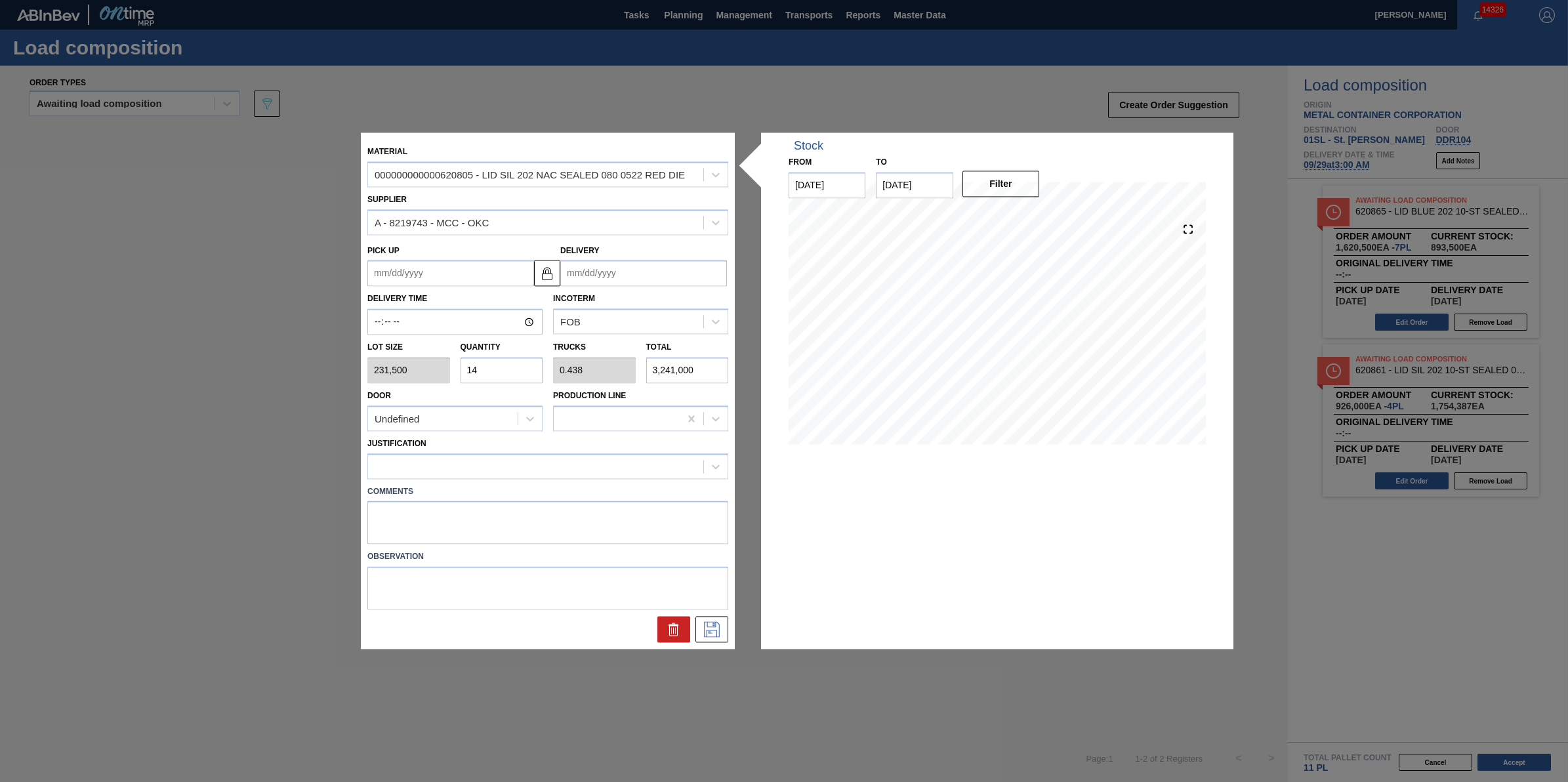
click at [635, 280] on input "Delivery" at bounding box center [643, 273] width 167 height 26
click at [706, 427] on div "4" at bounding box center [704, 432] width 18 height 18
type up "10/03/2025"
type input "10/04/2025"
click at [630, 469] on div at bounding box center [535, 466] width 335 height 19
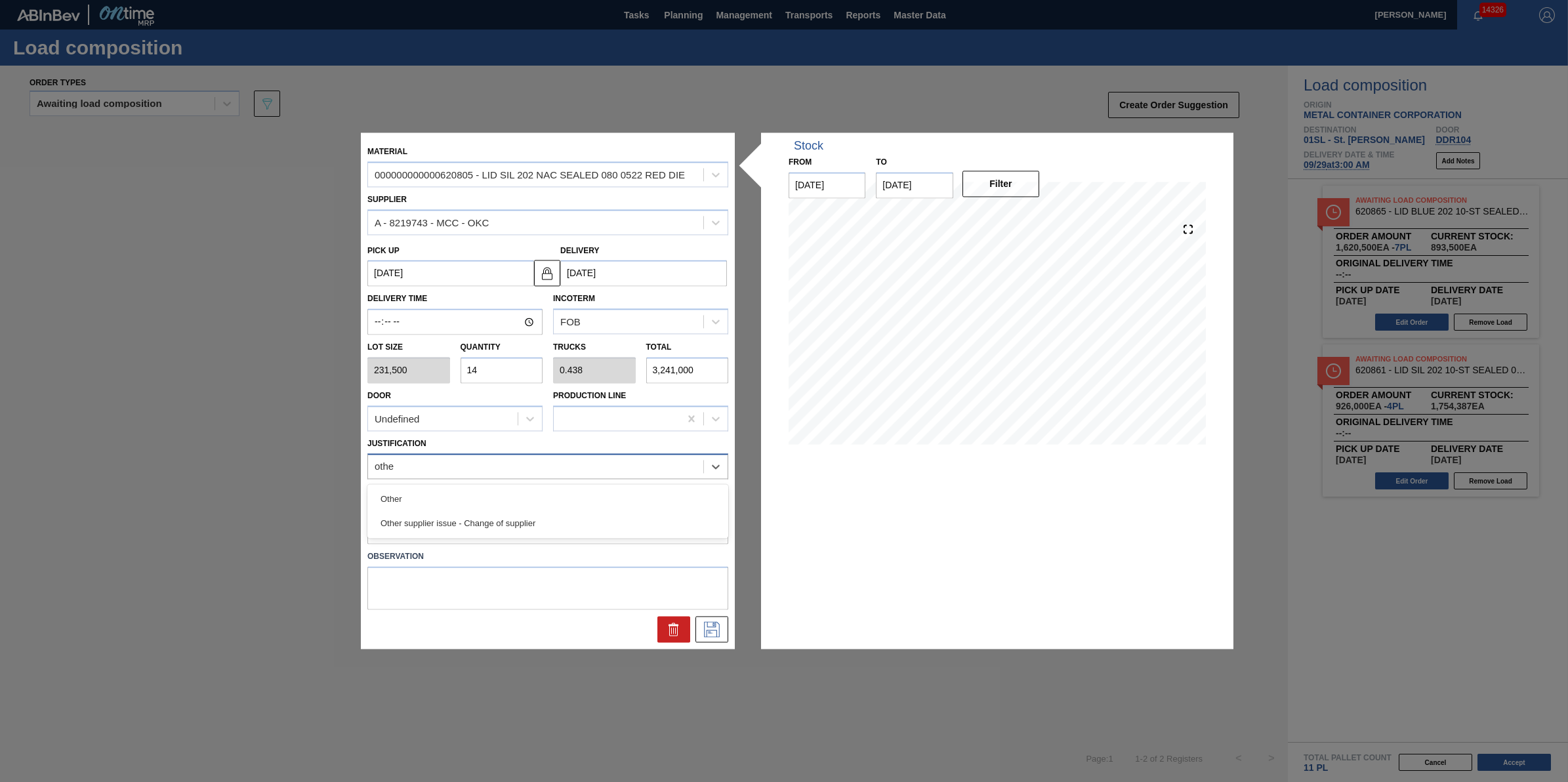
type input "other"
click at [621, 495] on div "Other" at bounding box center [548, 498] width 361 height 24
click at [717, 634] on icon at bounding box center [712, 629] width 21 height 16
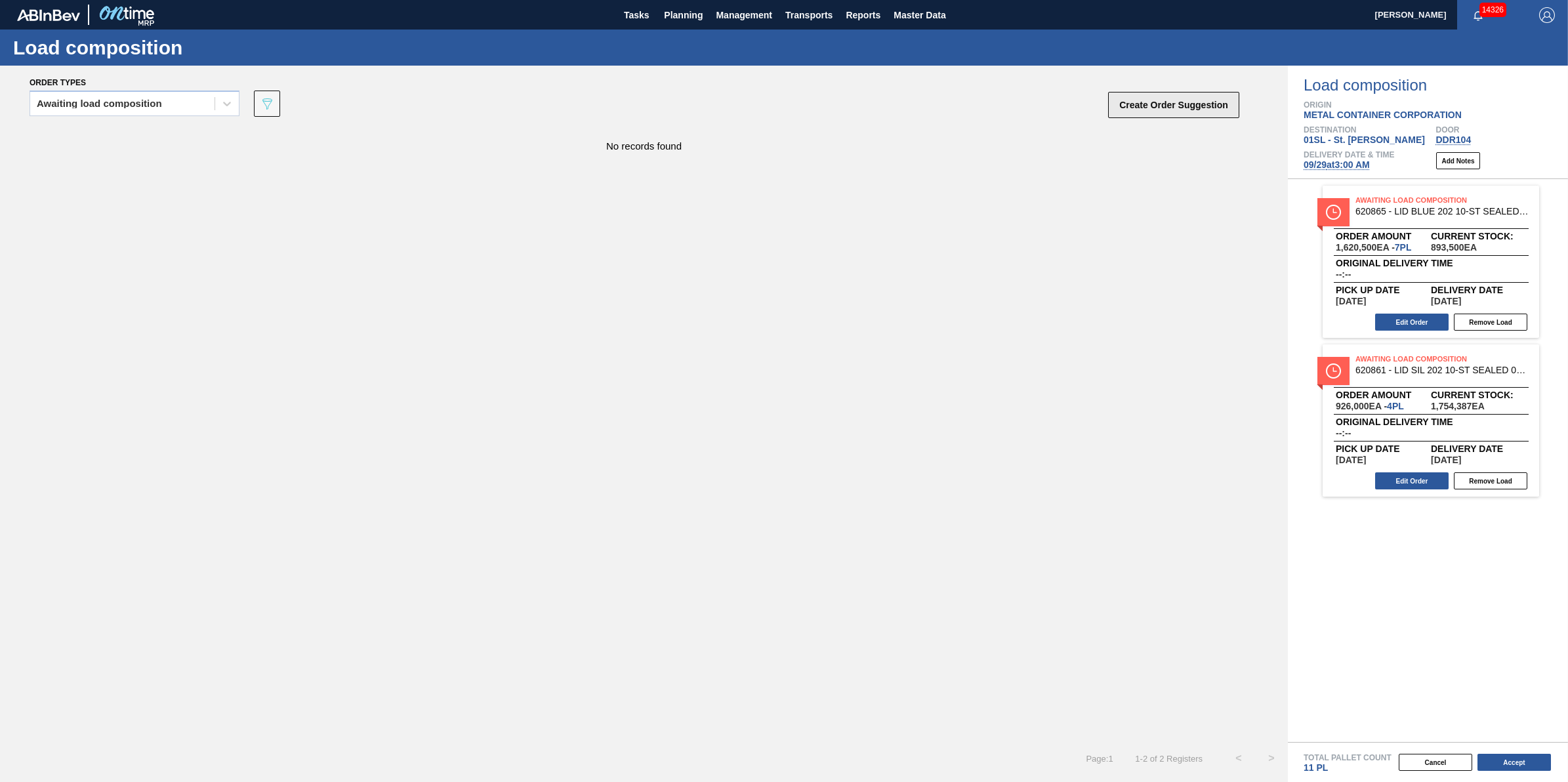
click at [1145, 105] on button "Create Order Suggestion" at bounding box center [1173, 105] width 131 height 26
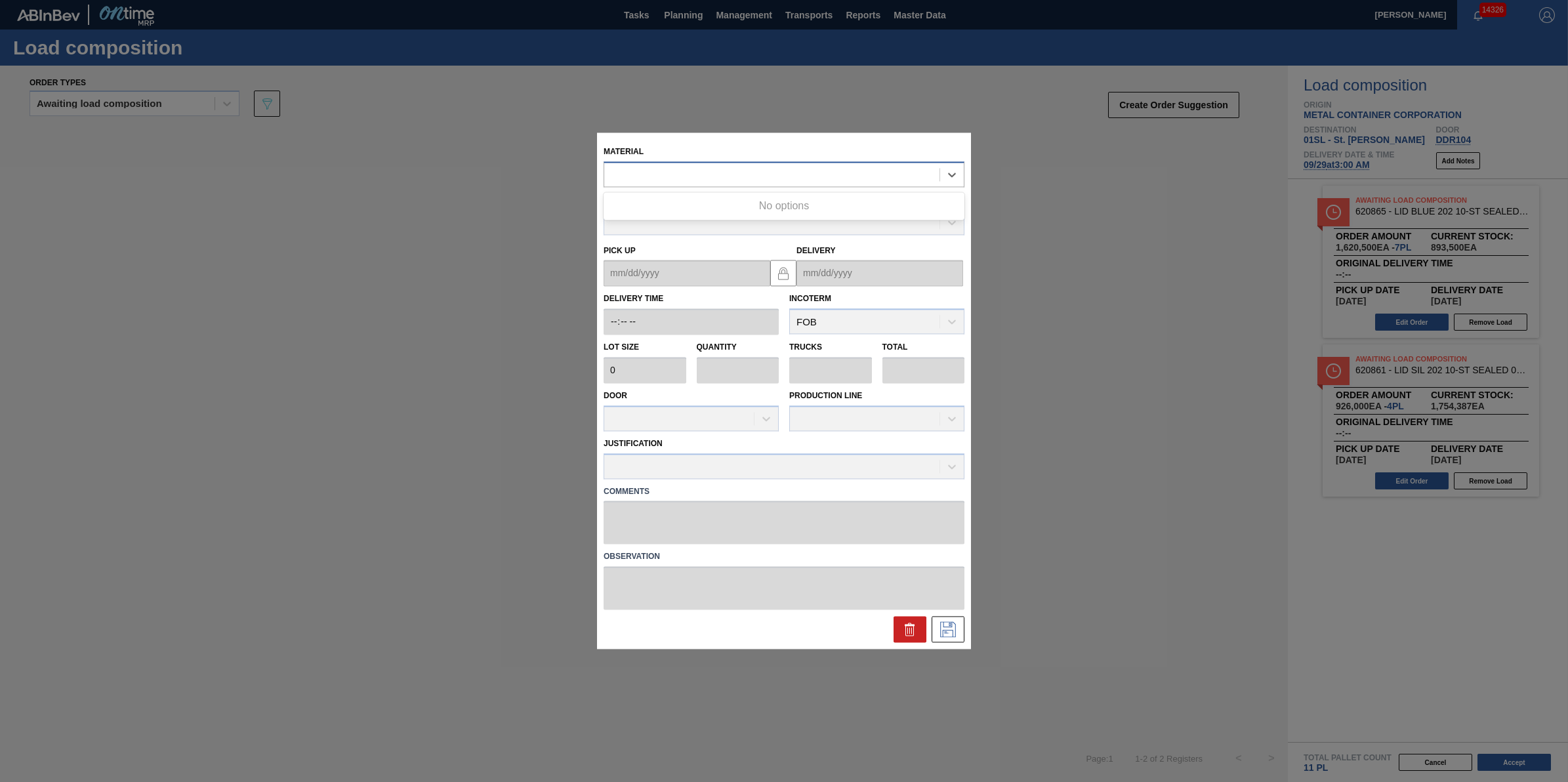
click at [808, 182] on div at bounding box center [772, 175] width 335 height 19
type input "620759"
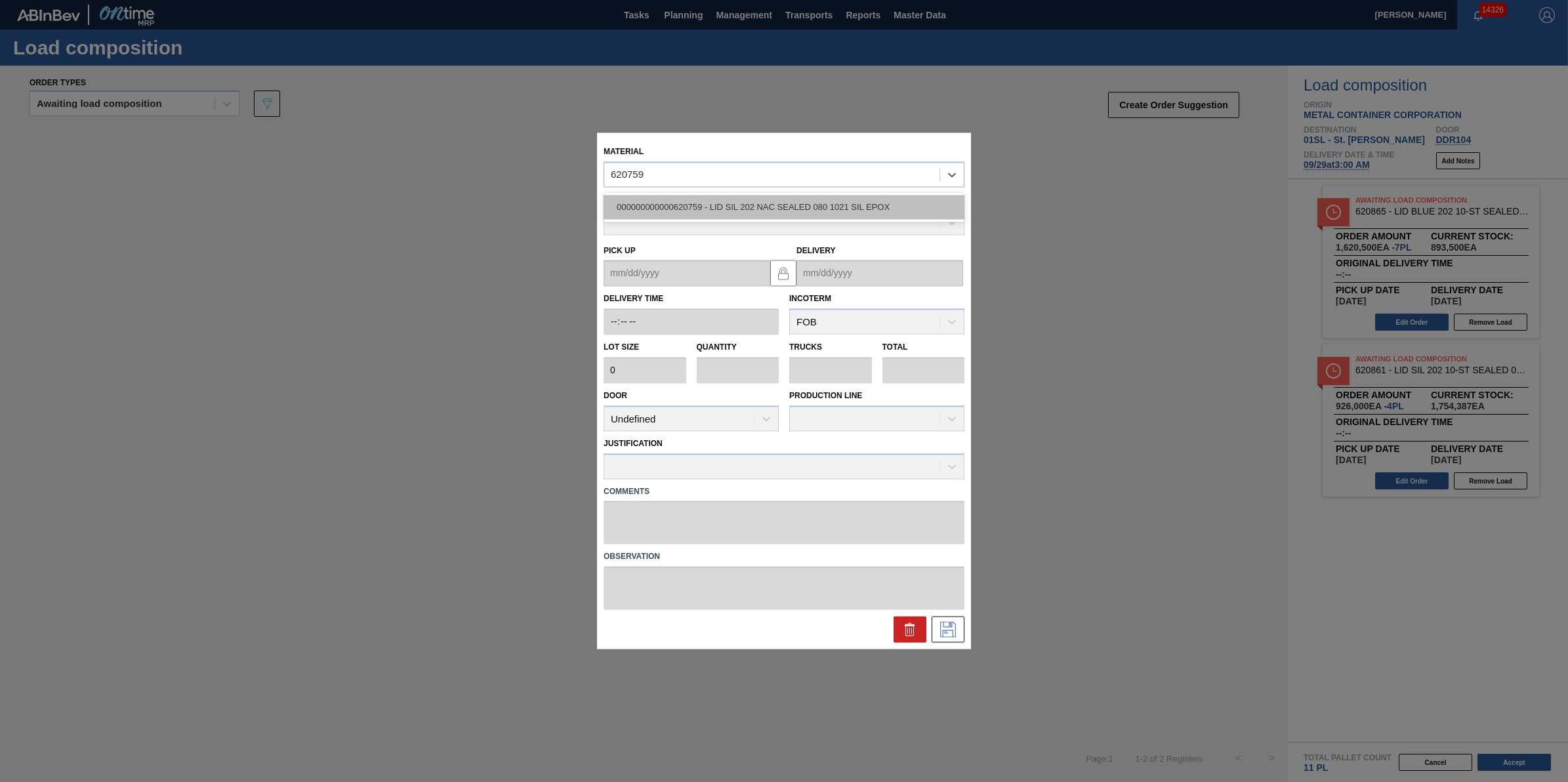
click at [789, 203] on div "000000000000620759 - LID SIL 202 NAC SEALED 080 1021 SIL EPOX" at bounding box center [784, 206] width 361 height 24
type input "231,500"
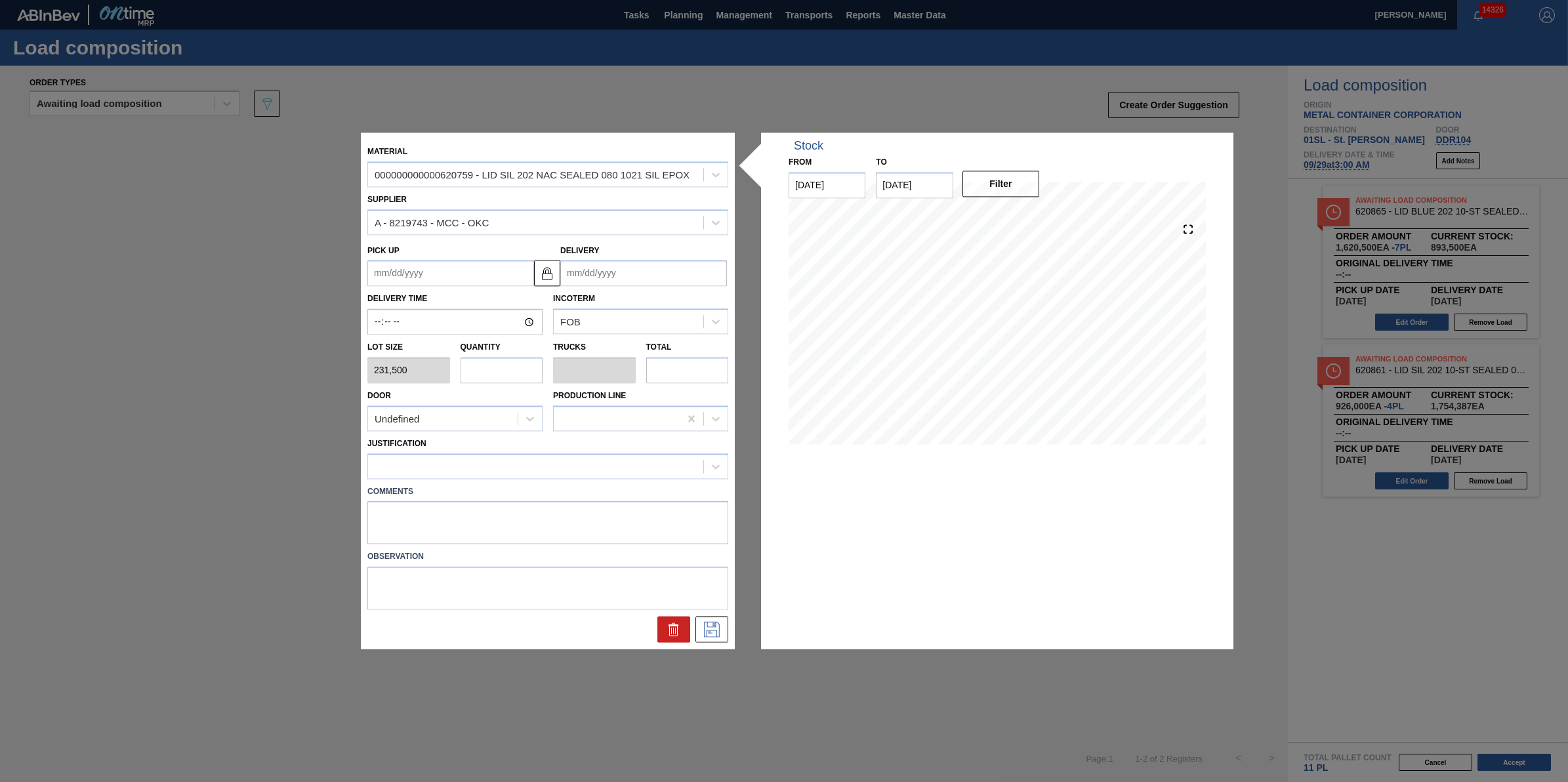
click at [508, 372] on input "text" at bounding box center [501, 370] width 83 height 26
type input "7"
type input "0.219"
type input "1,620,500"
type input "7"
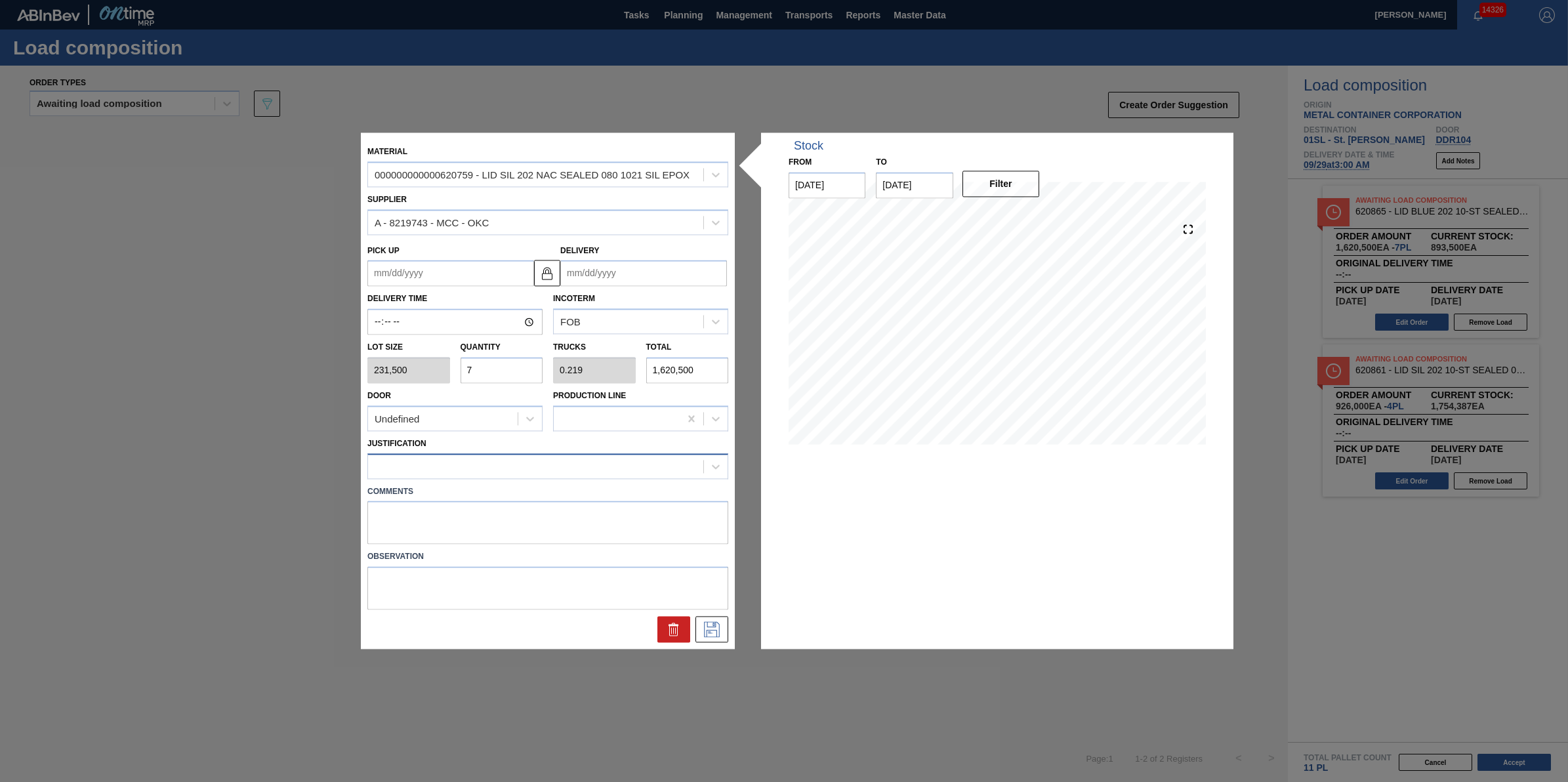
click at [457, 469] on div at bounding box center [535, 466] width 335 height 19
type input "other"
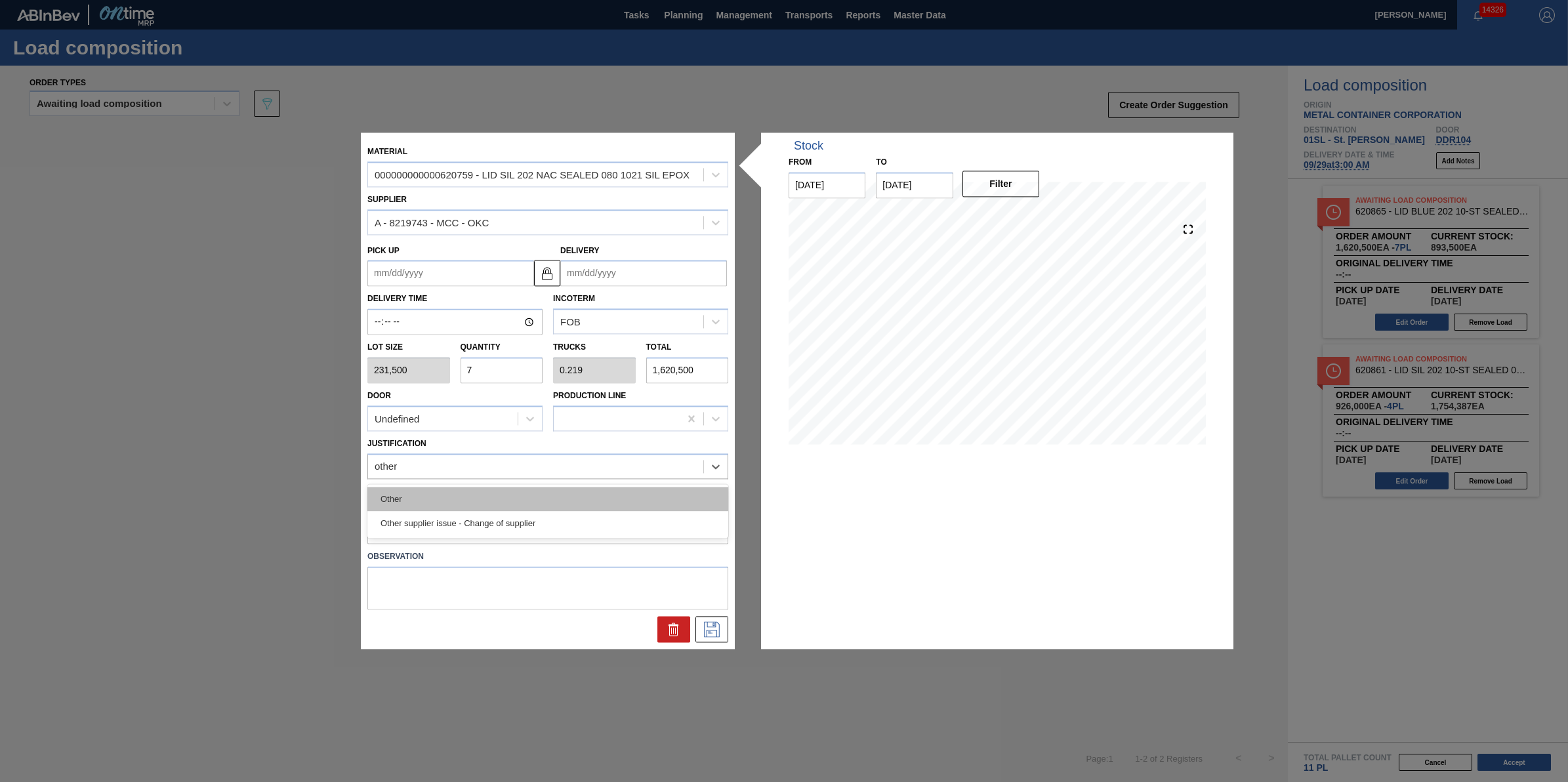
click at [456, 491] on div "Other" at bounding box center [548, 498] width 361 height 24
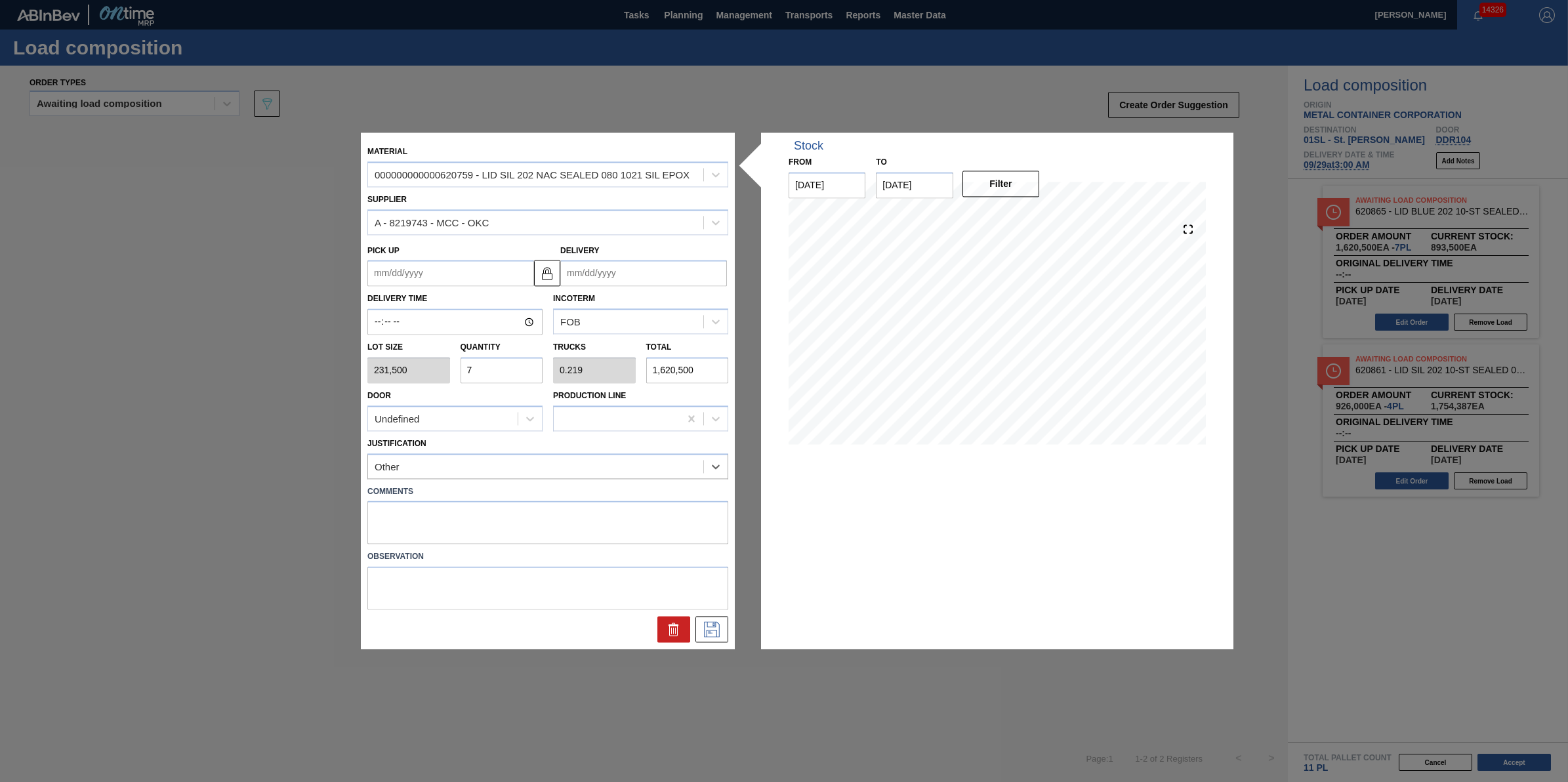
click at [640, 274] on input "Delivery" at bounding box center [643, 273] width 167 height 26
click at [702, 428] on div "4" at bounding box center [704, 432] width 18 height 18
type up "10/03/2025"
type input "10/04/2025"
click at [713, 630] on icon at bounding box center [712, 629] width 21 height 16
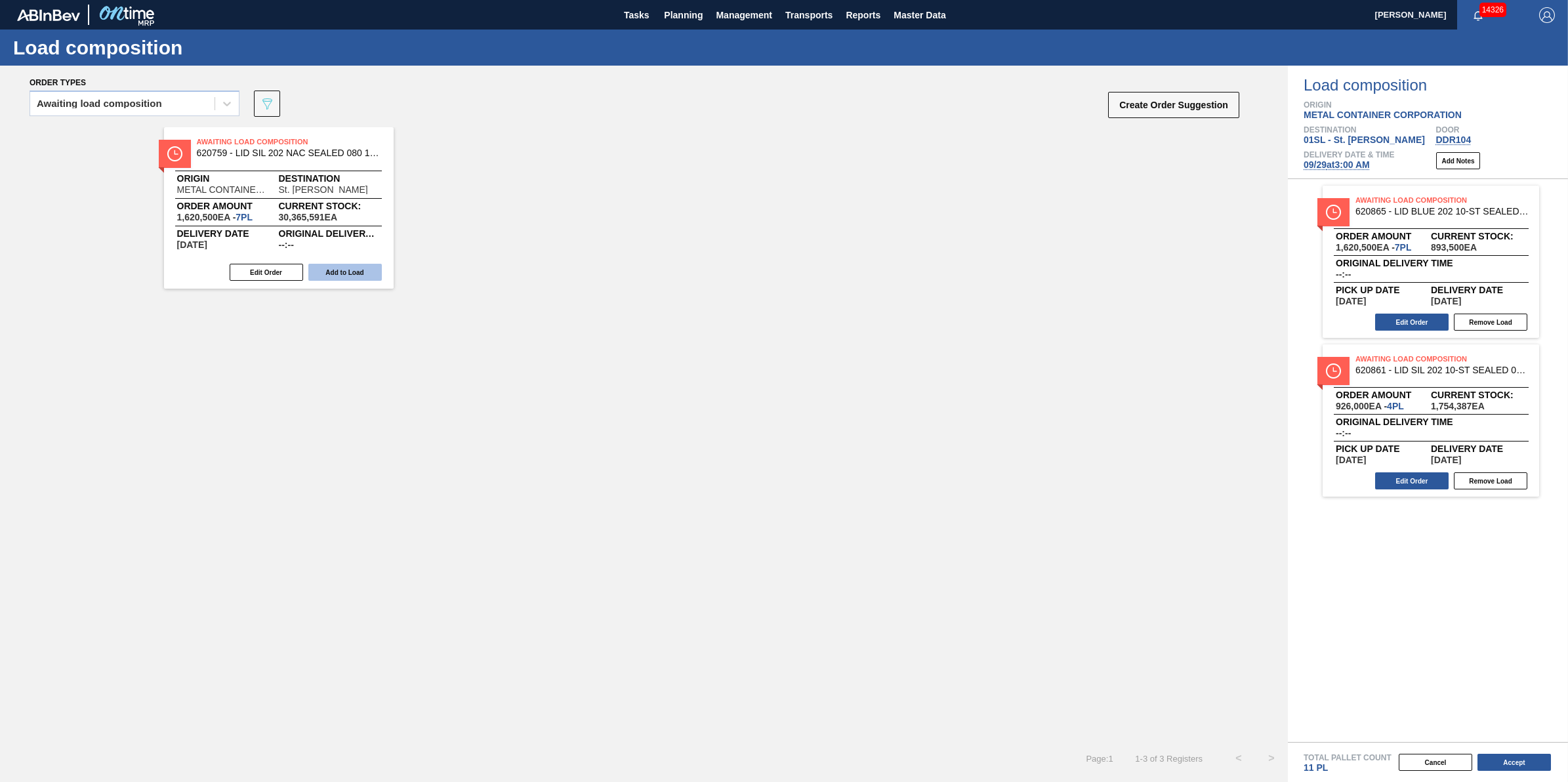
click at [341, 275] on button "Add to Load" at bounding box center [345, 272] width 73 height 17
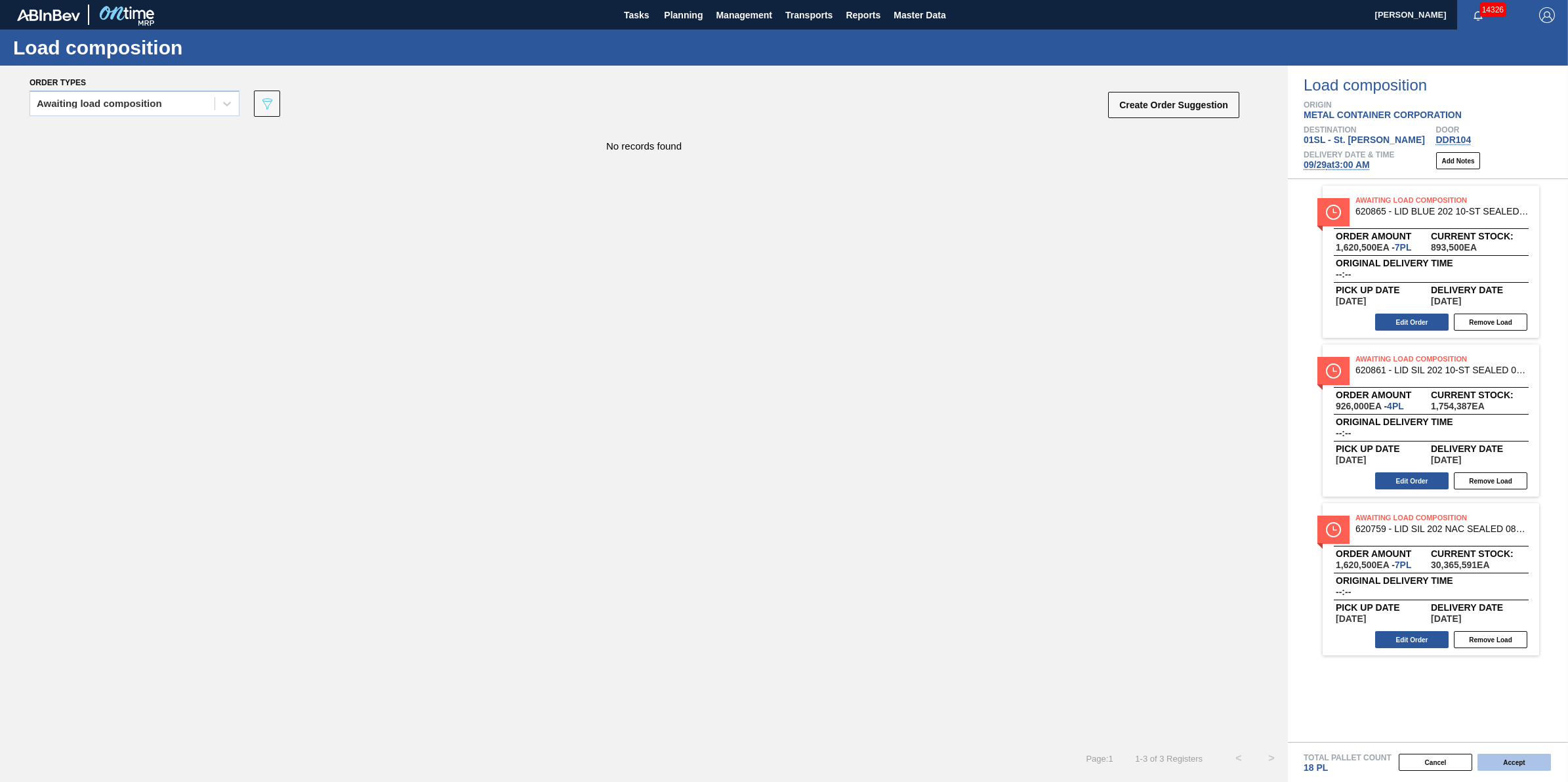
click at [1506, 757] on button "Accept" at bounding box center [1513, 761] width 73 height 17
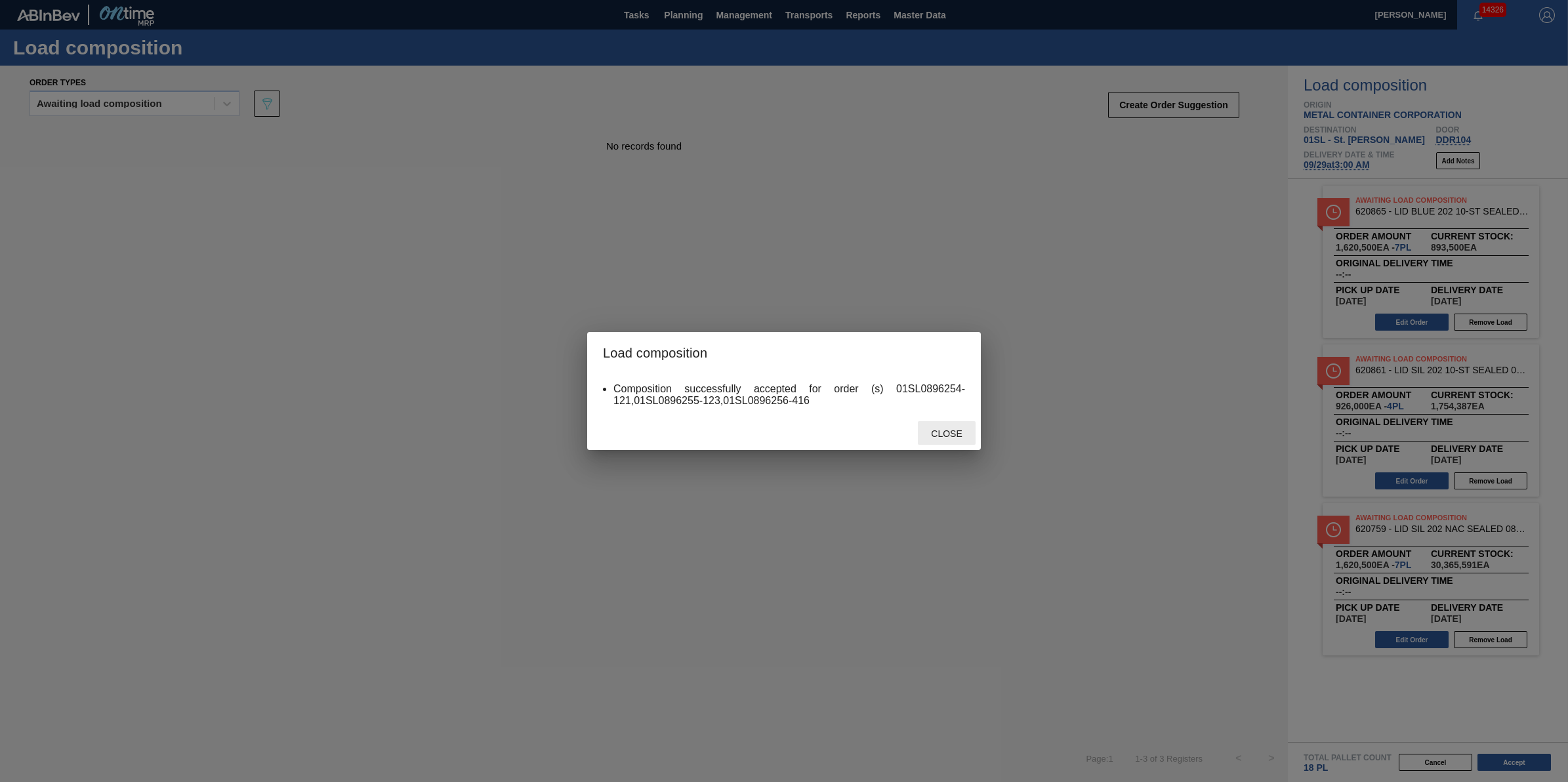
click at [933, 421] on div "Close" at bounding box center [946, 433] width 57 height 24
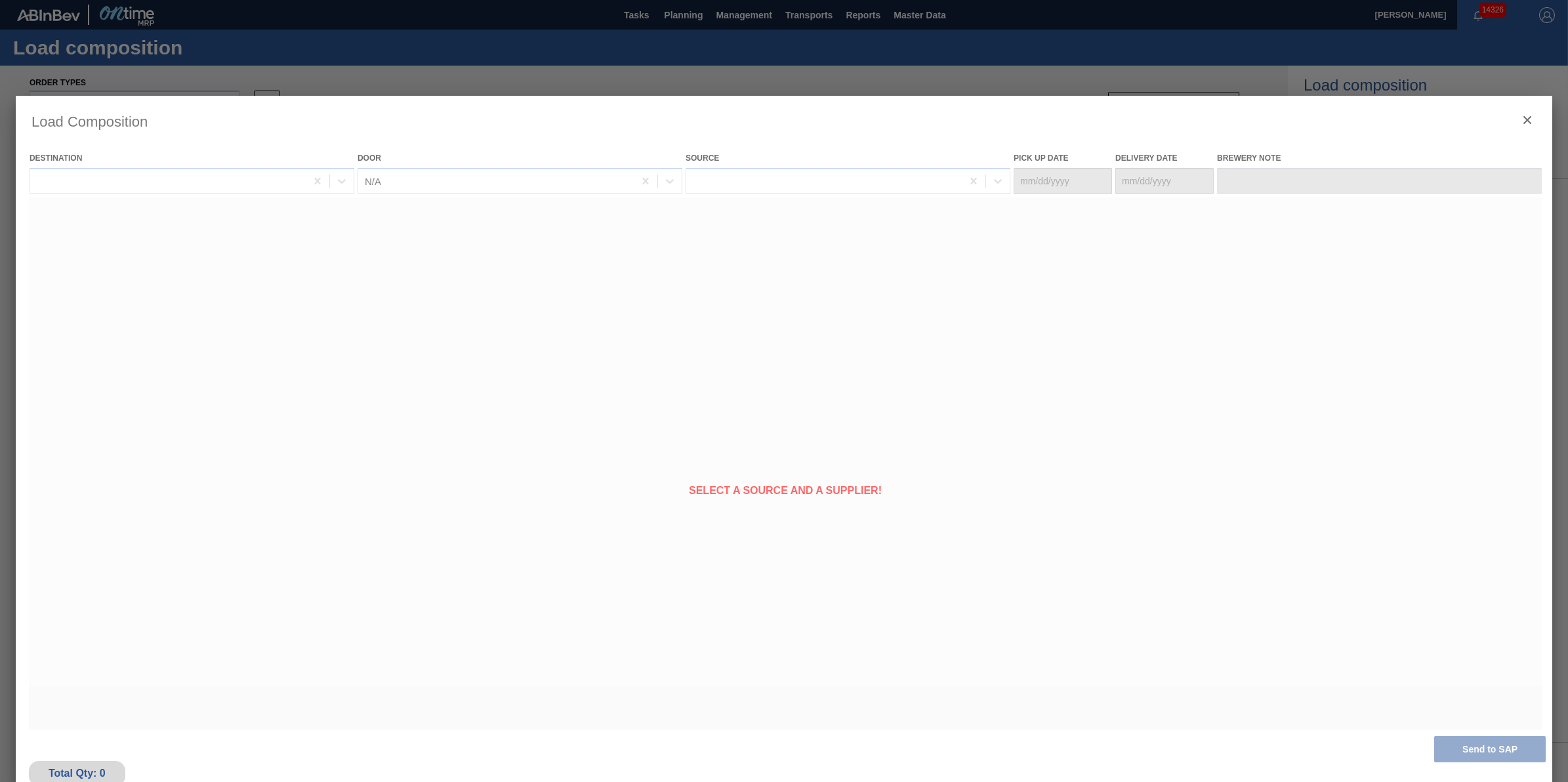
type Date "[DATE]"
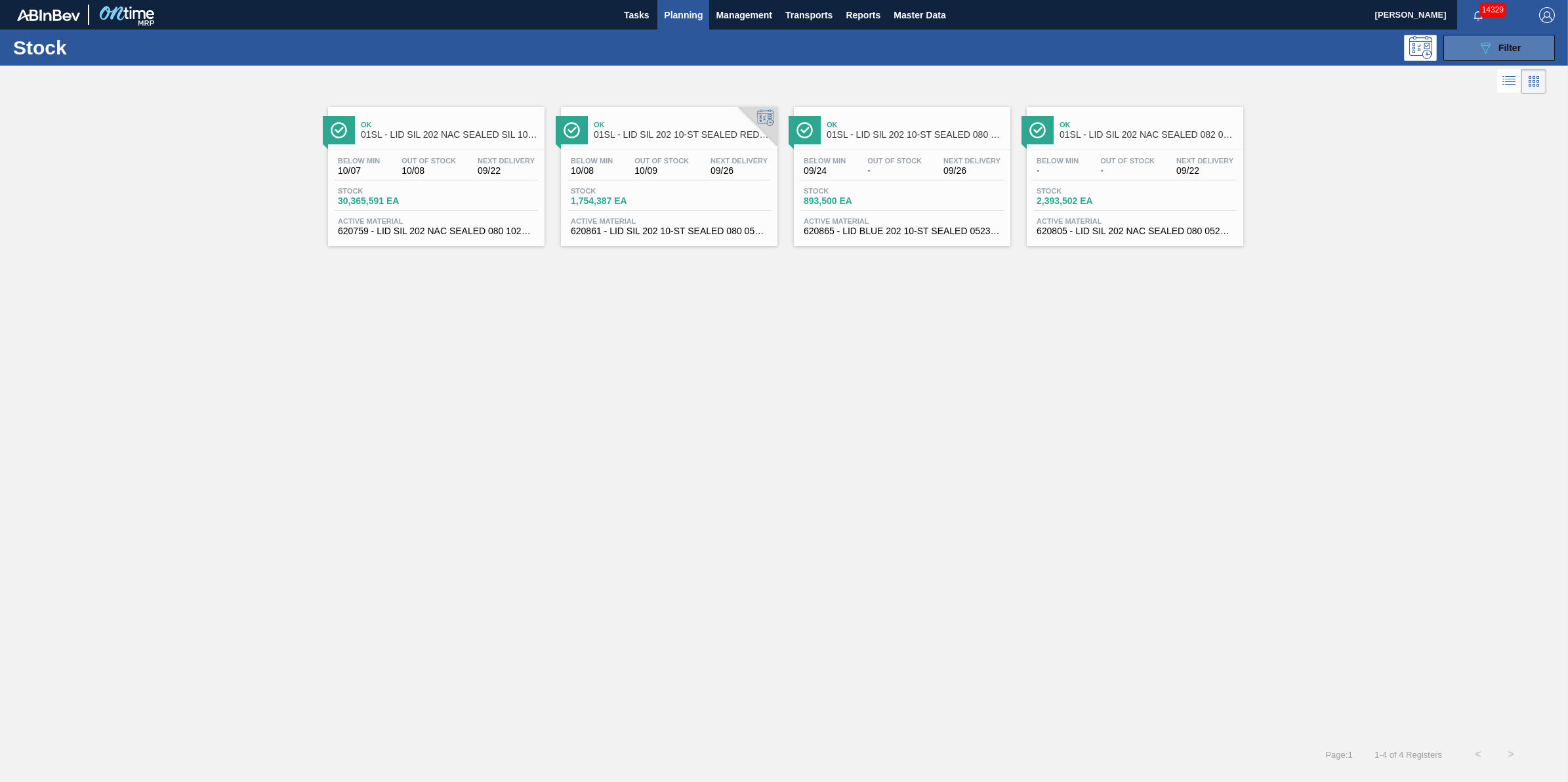
click at [1506, 43] on span "Filter" at bounding box center [1509, 47] width 23 height 10
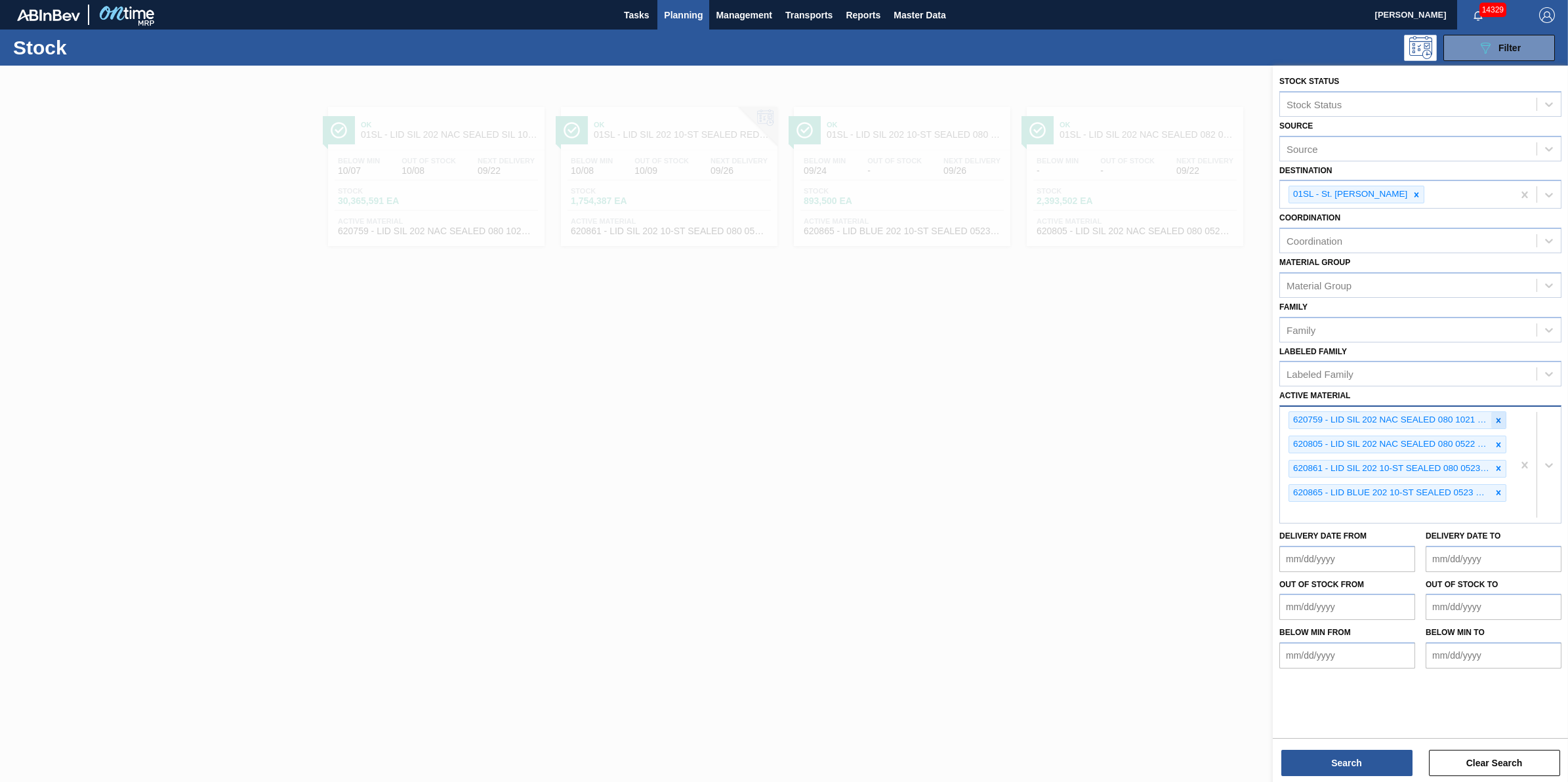
click at [1494, 422] on icon at bounding box center [1498, 420] width 9 height 9
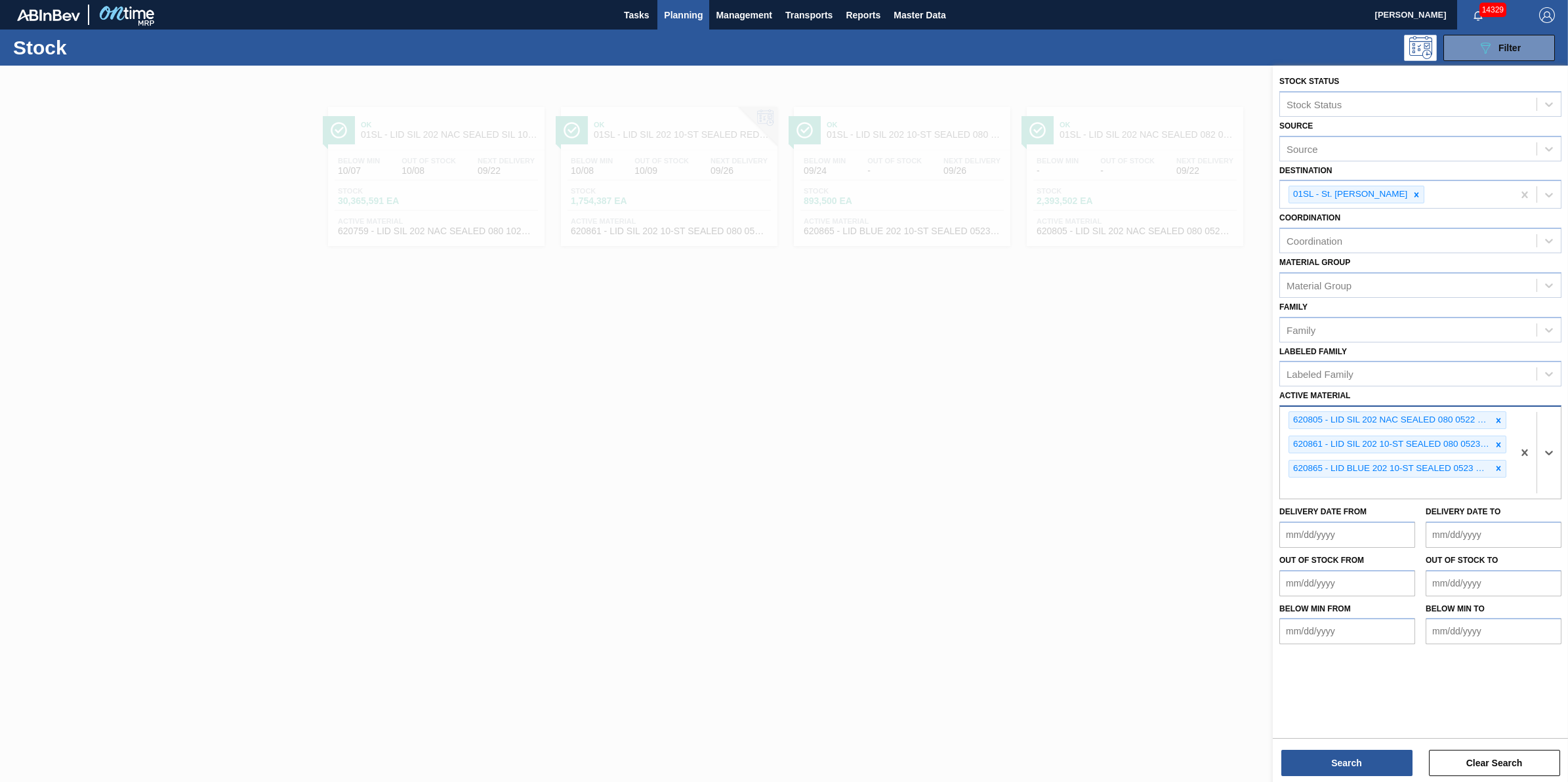
click at [1494, 422] on icon at bounding box center [1498, 420] width 9 height 9
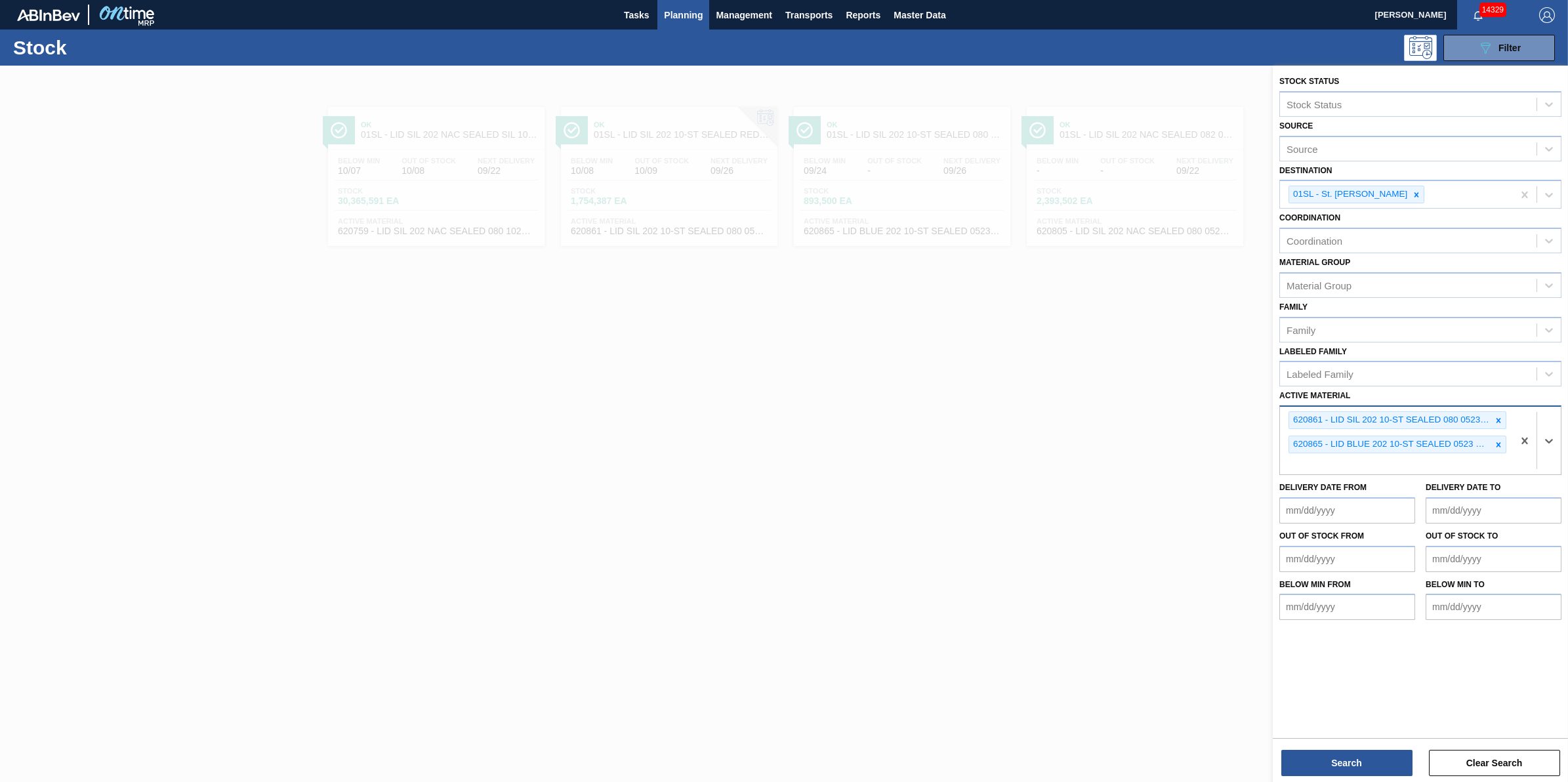
click at [1494, 422] on icon at bounding box center [1498, 420] width 9 height 9
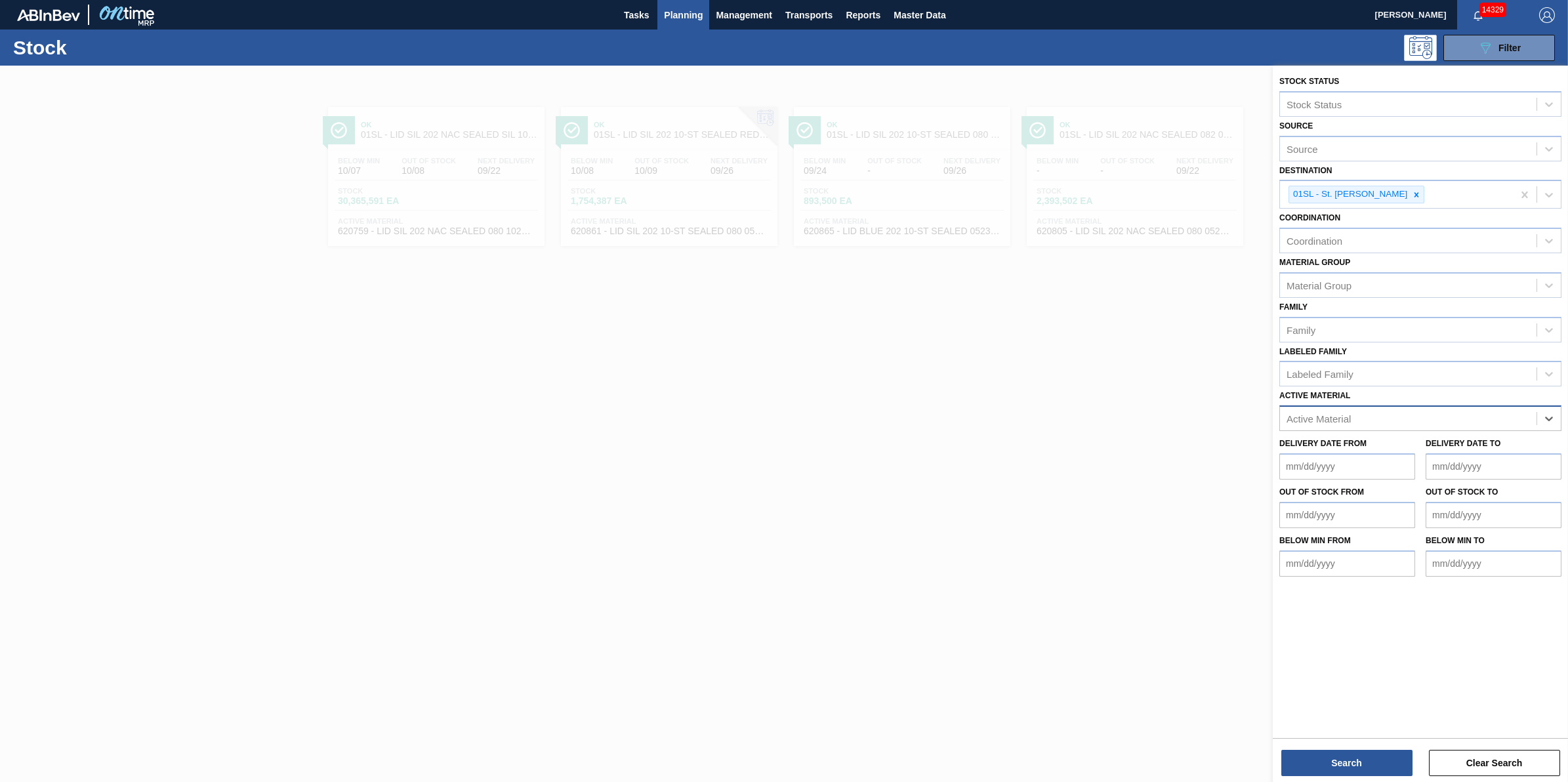
click at [1494, 422] on div "Active Material" at bounding box center [1408, 419] width 256 height 19
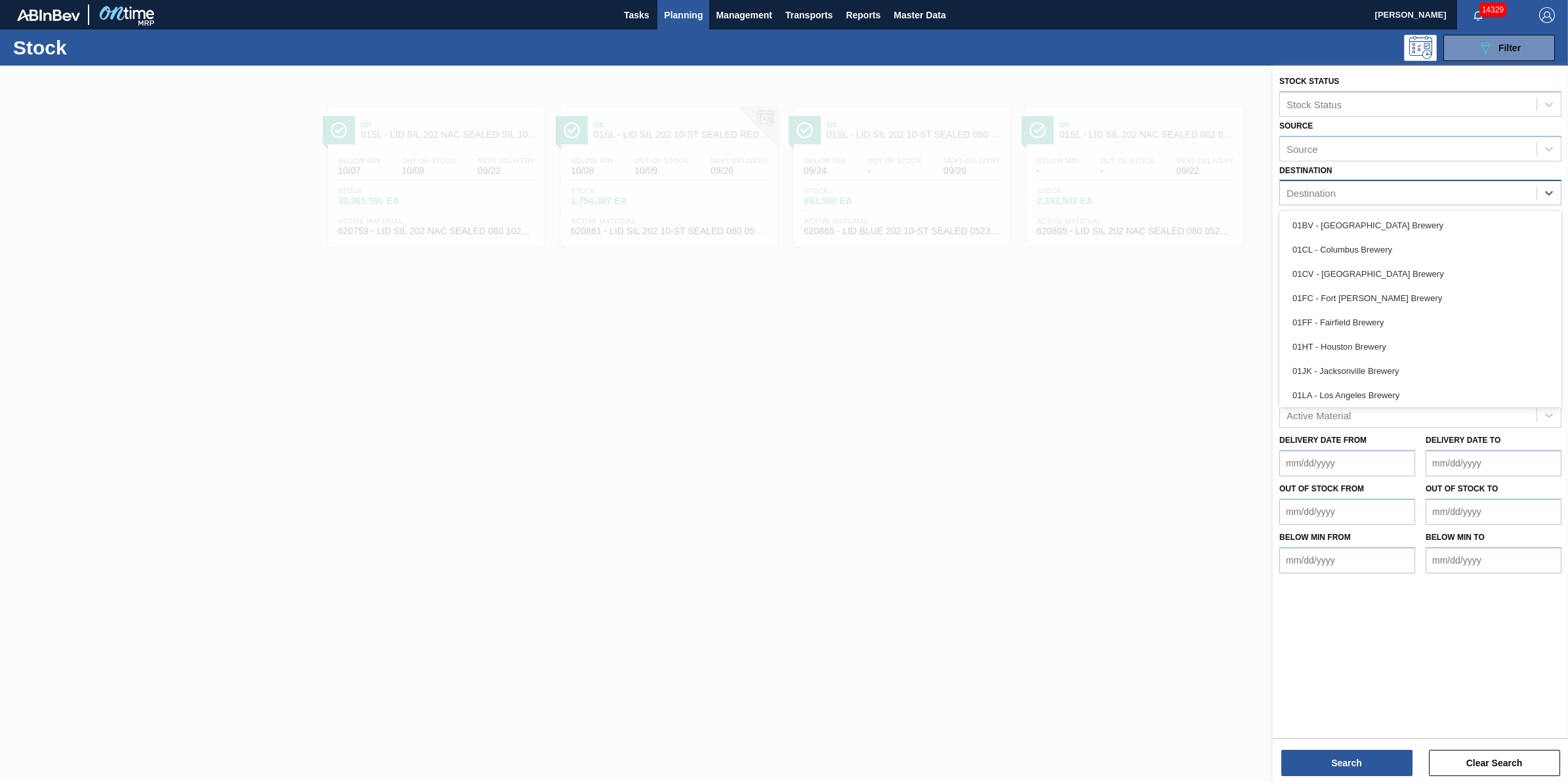
click at [1524, 197] on div "Destination" at bounding box center [1408, 193] width 256 height 19
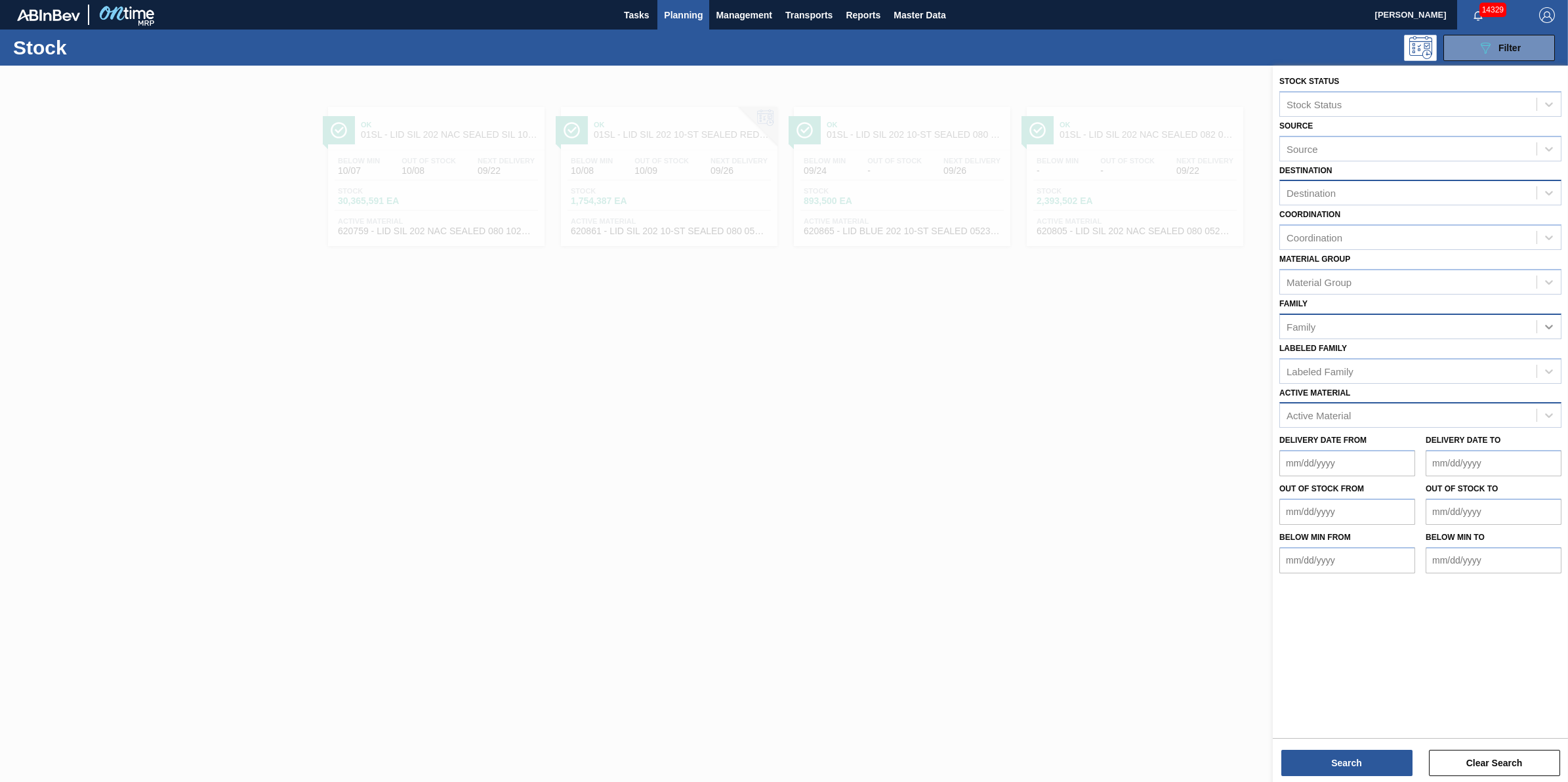
drag, startPoint x: 1562, startPoint y: 321, endPoint x: 1553, endPoint y: 332, distance: 14.2
click at [1560, 327] on div "Stock Status Stock Status Source Source Destination Destination Coordination Co…" at bounding box center [1420, 323] width 295 height 514
click at [1435, 184] on div "Destination" at bounding box center [1408, 193] width 256 height 19
type input "st"
click at [1396, 239] on div "01SL - St. [PERSON_NAME]" at bounding box center [1420, 249] width 282 height 24
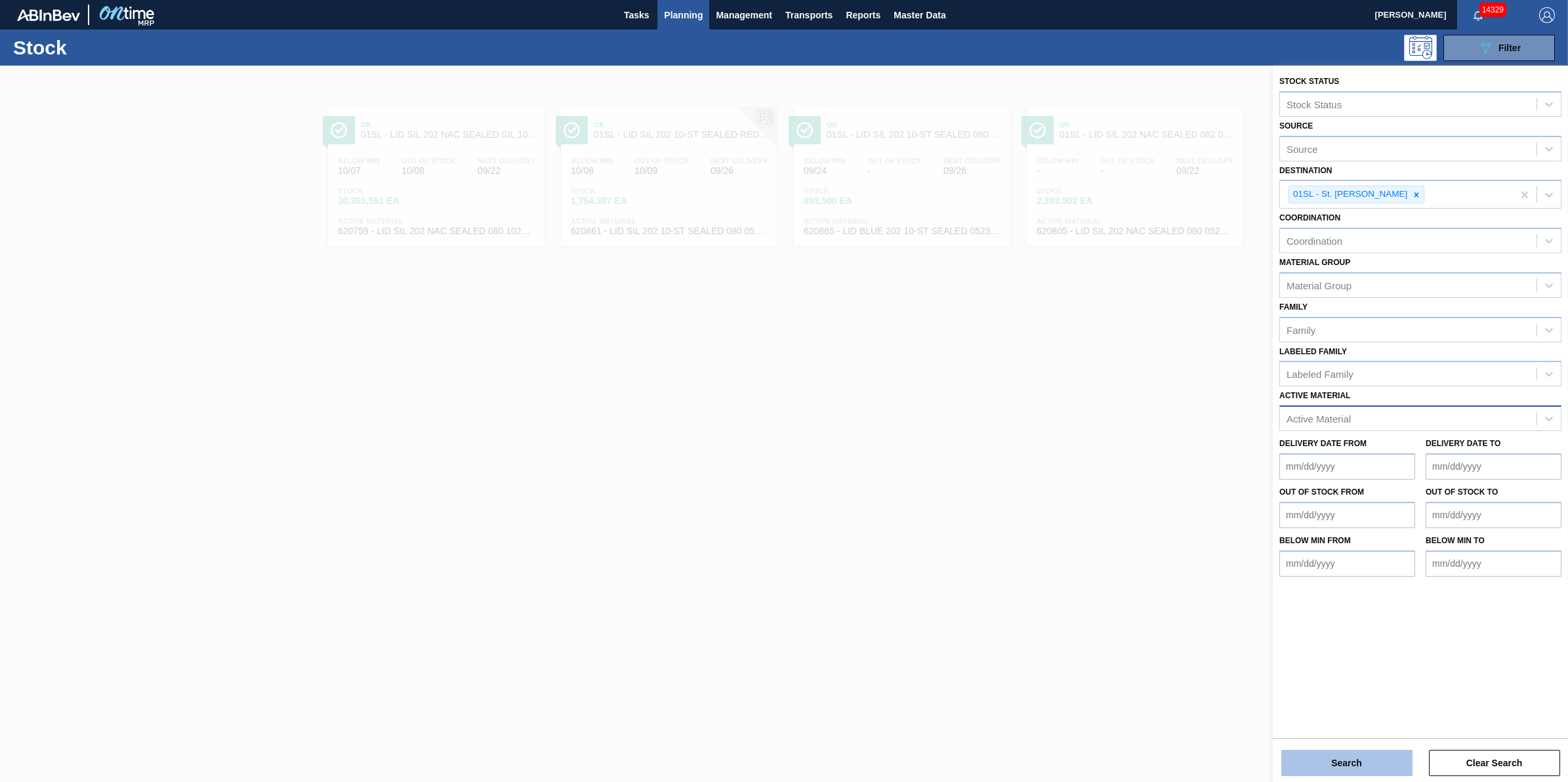
click at [1317, 753] on button "Search" at bounding box center [1347, 763] width 131 height 26
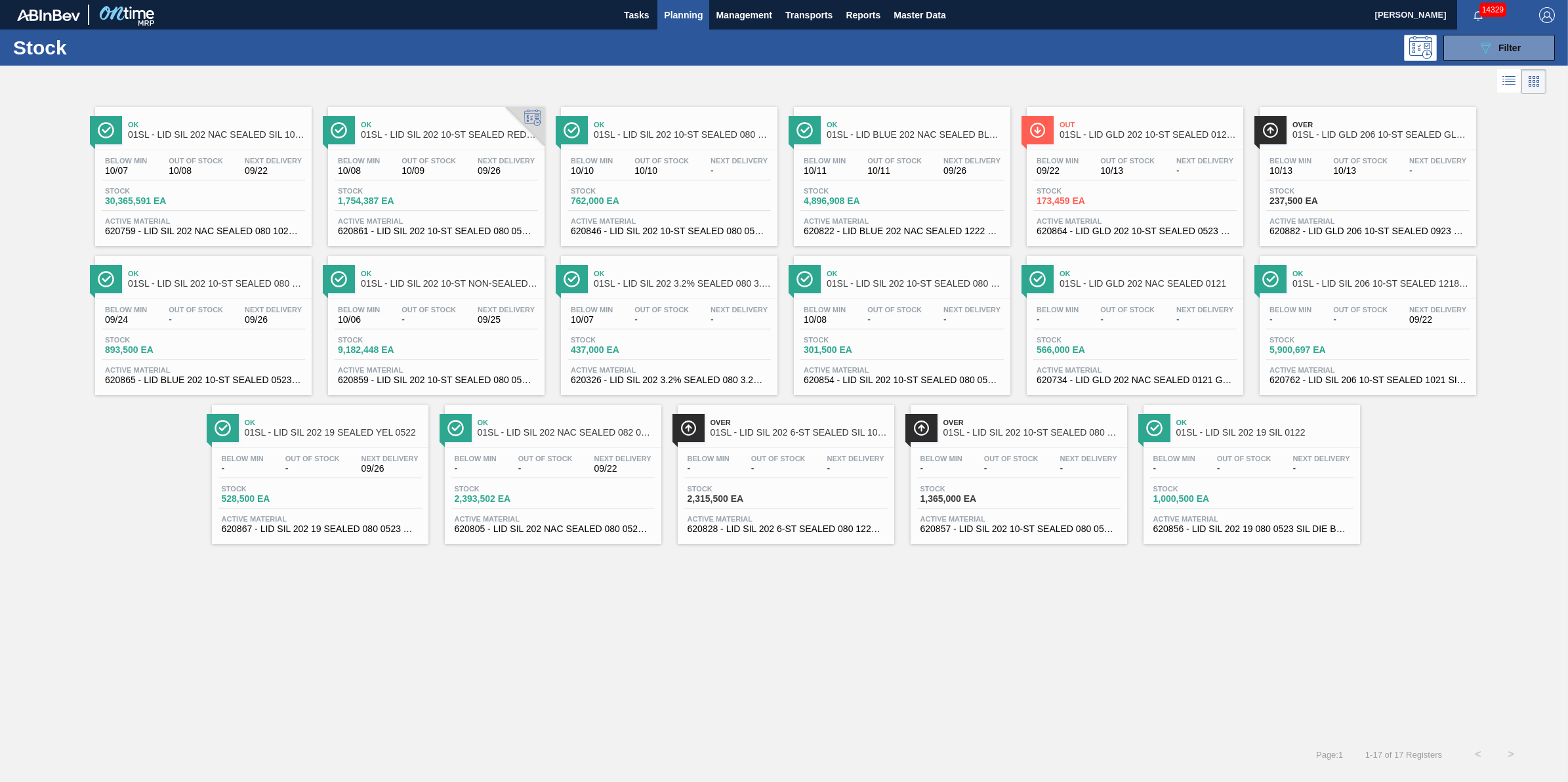
click at [155, 339] on span "Stock" at bounding box center [150, 340] width 92 height 8
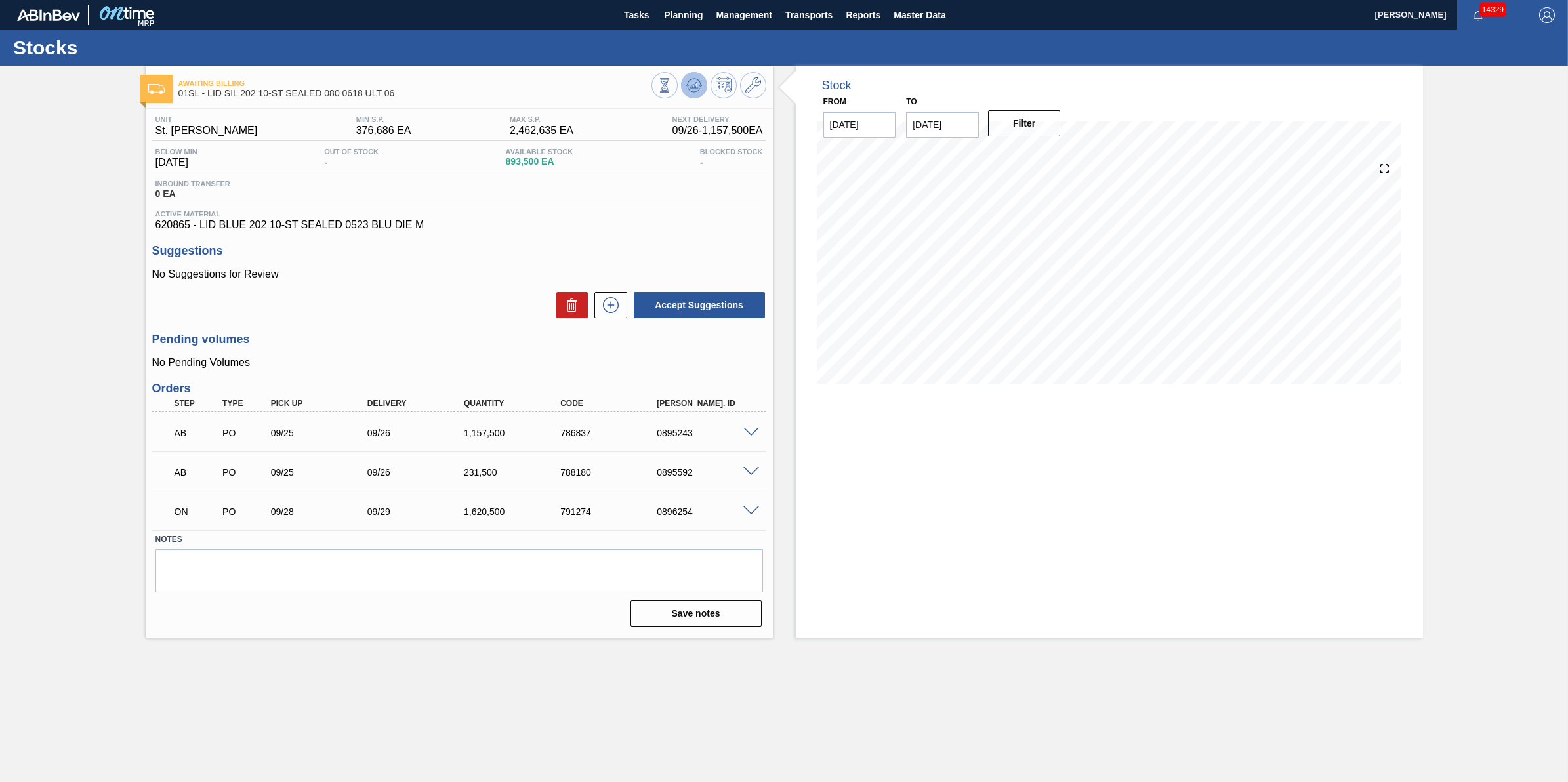
click at [699, 82] on icon at bounding box center [693, 85] width 16 height 16
